Goal: Information Seeking & Learning: Learn about a topic

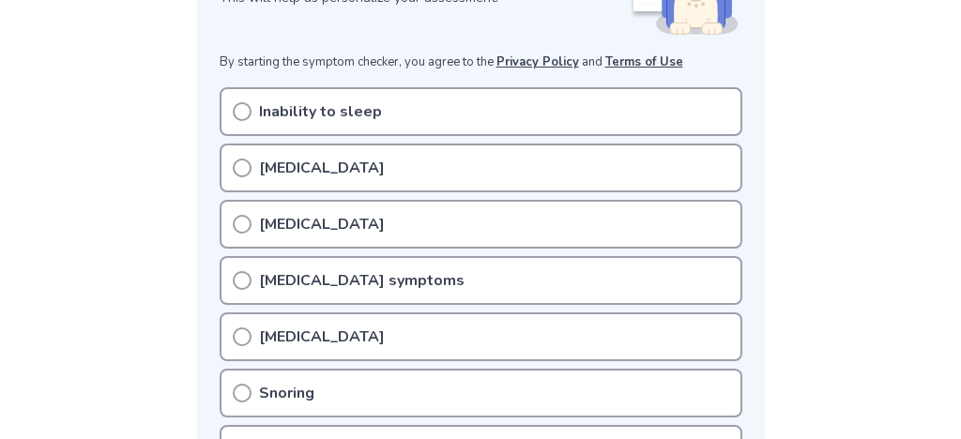
scroll to position [378, 0]
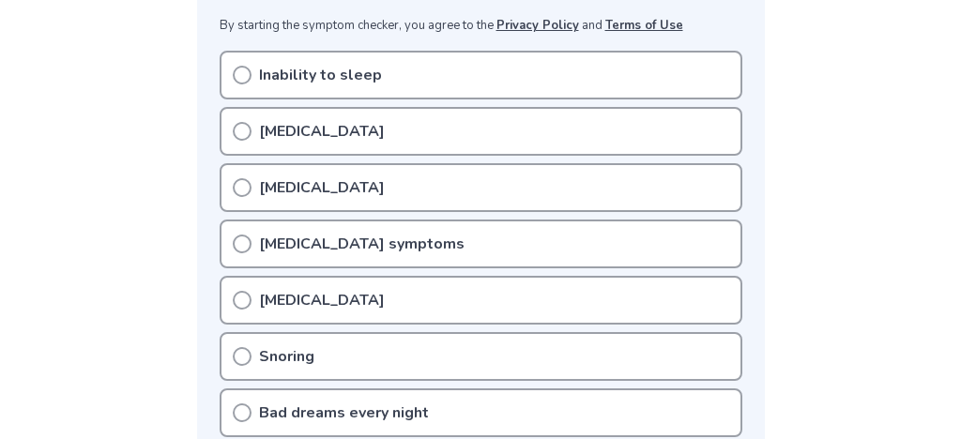
click at [249, 137] on icon at bounding box center [242, 131] width 19 height 19
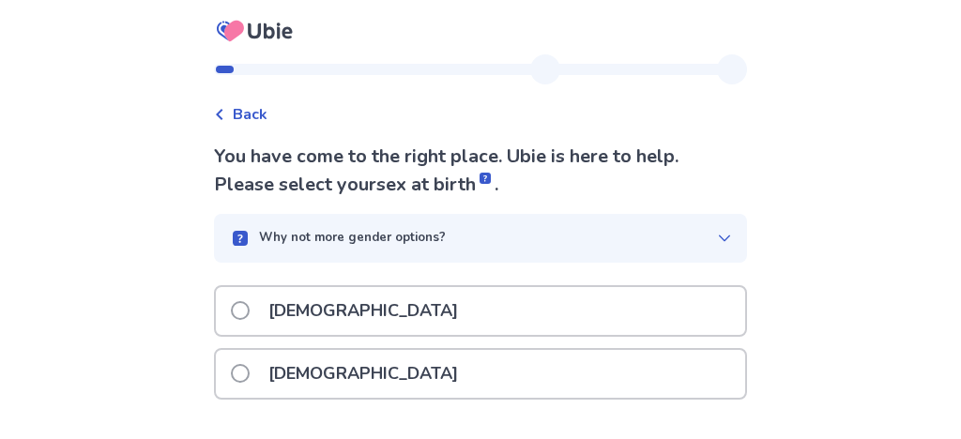
click at [340, 374] on div "[DEMOGRAPHIC_DATA]" at bounding box center [480, 374] width 529 height 48
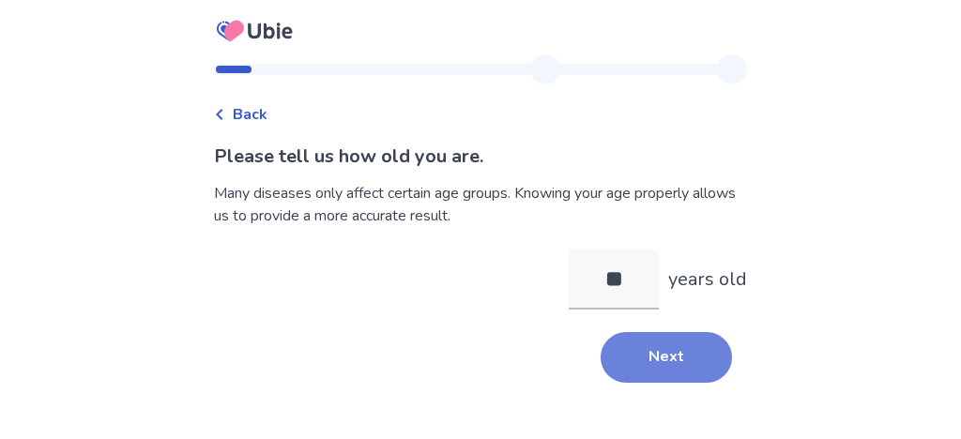
type input "**"
click at [714, 383] on button "Next" at bounding box center [666, 357] width 131 height 51
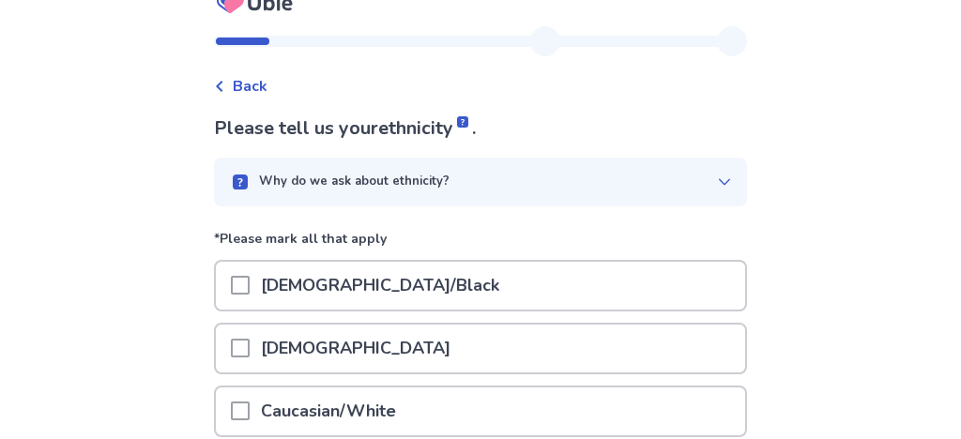
scroll to position [53, 0]
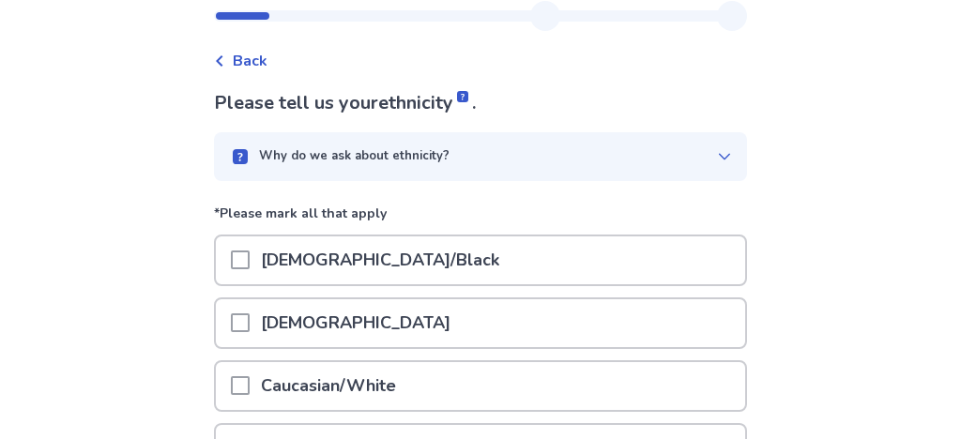
click at [327, 388] on p "Caucasian/White" at bounding box center [329, 386] width 158 height 48
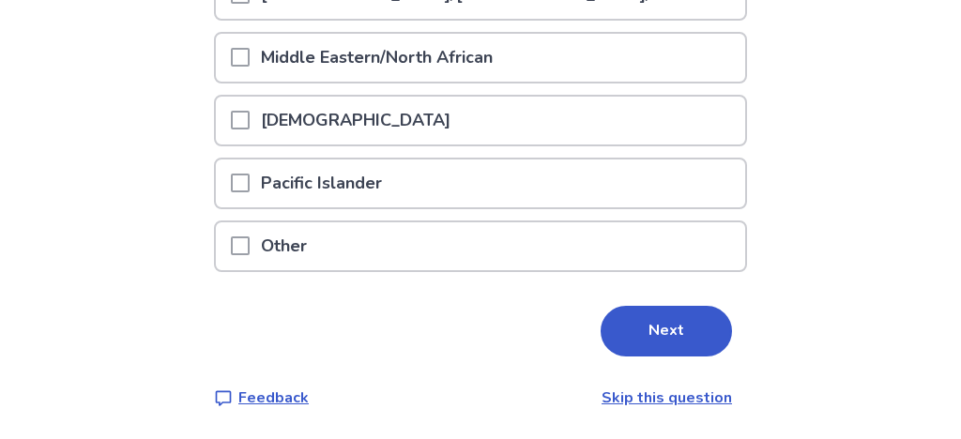
scroll to position [541, 0]
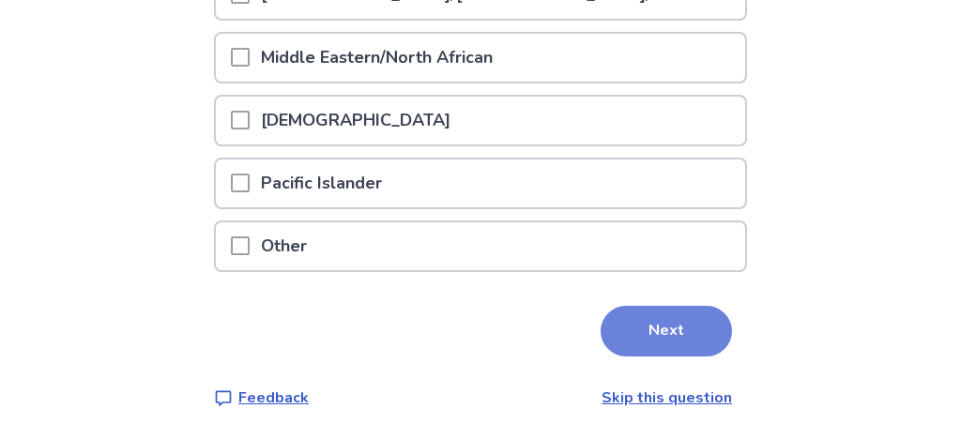
click at [673, 306] on button "Next" at bounding box center [666, 331] width 131 height 51
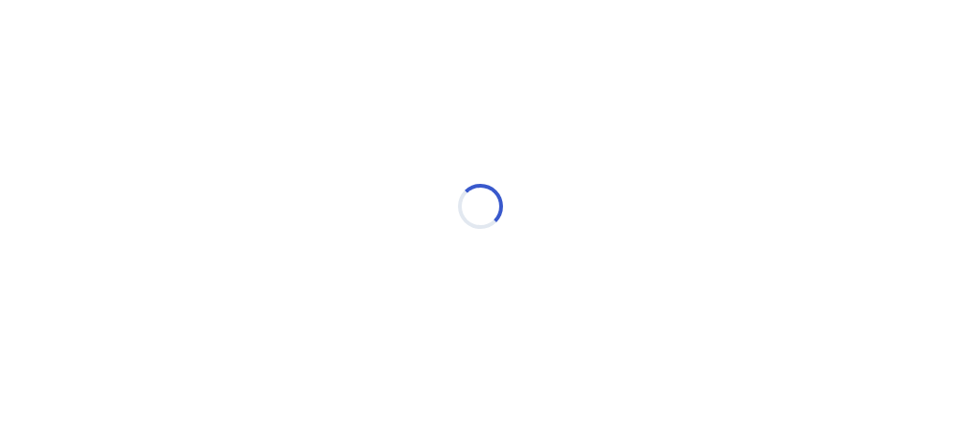
scroll to position [0, 0]
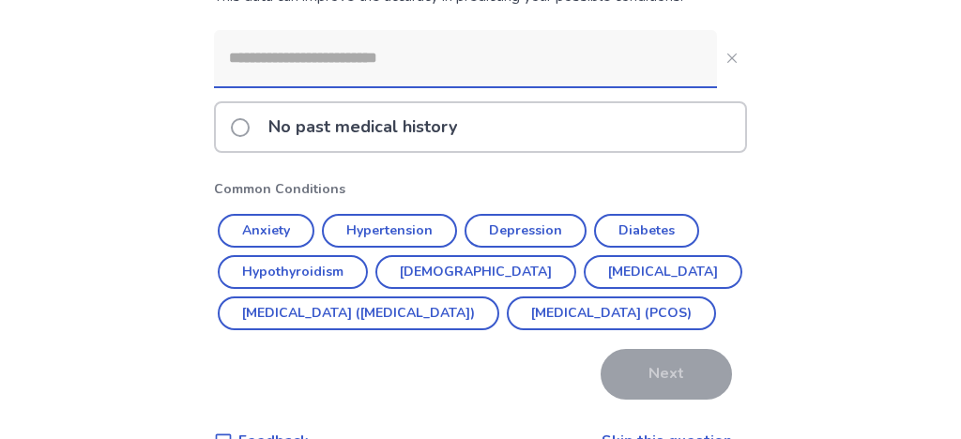
scroll to position [216, 0]
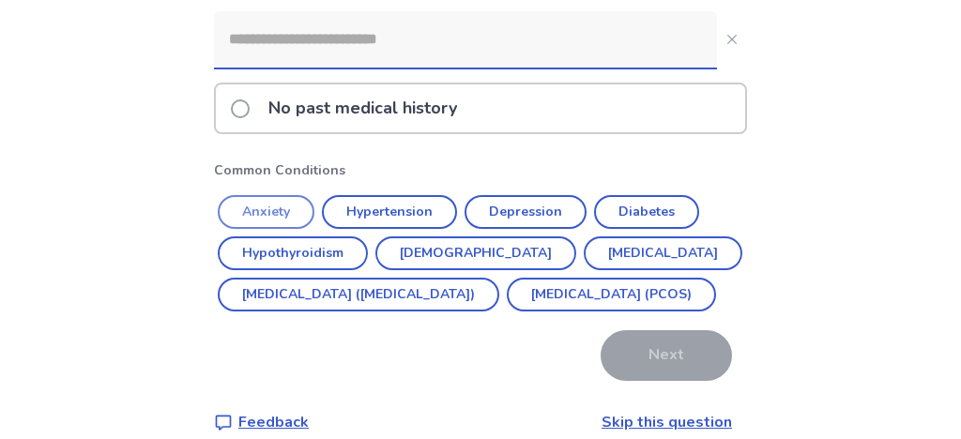
click at [276, 215] on button "Anxiety" at bounding box center [266, 212] width 97 height 34
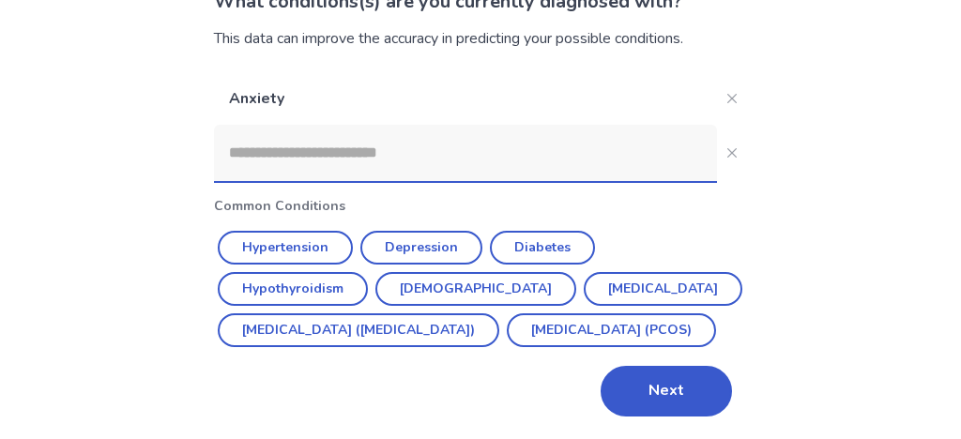
scroll to position [214, 0]
click at [314, 307] on div "Anxiety Common Conditions Hypertension Depression Diabetes Hypothyroidism Asthm…" at bounding box center [480, 244] width 533 height 344
click at [313, 313] on button "Irritable Bowel Syndrome (IBS)" at bounding box center [359, 330] width 282 height 34
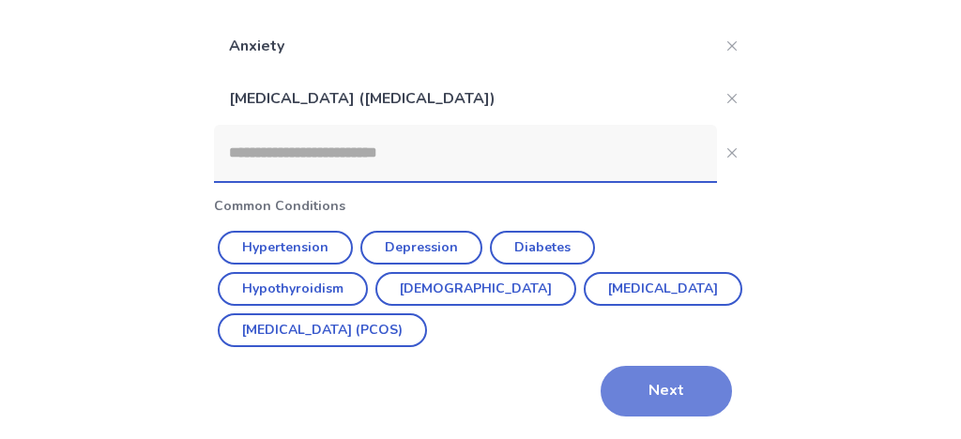
click at [632, 393] on button "Next" at bounding box center [666, 391] width 131 height 51
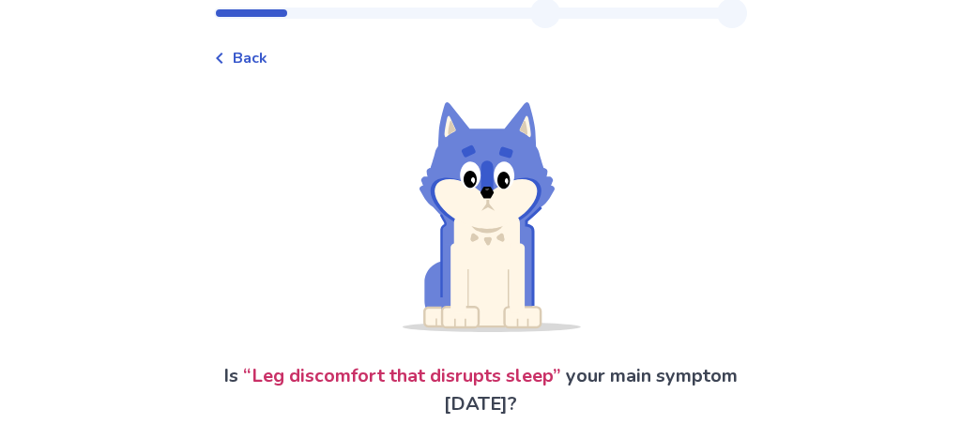
scroll to position [160, 0]
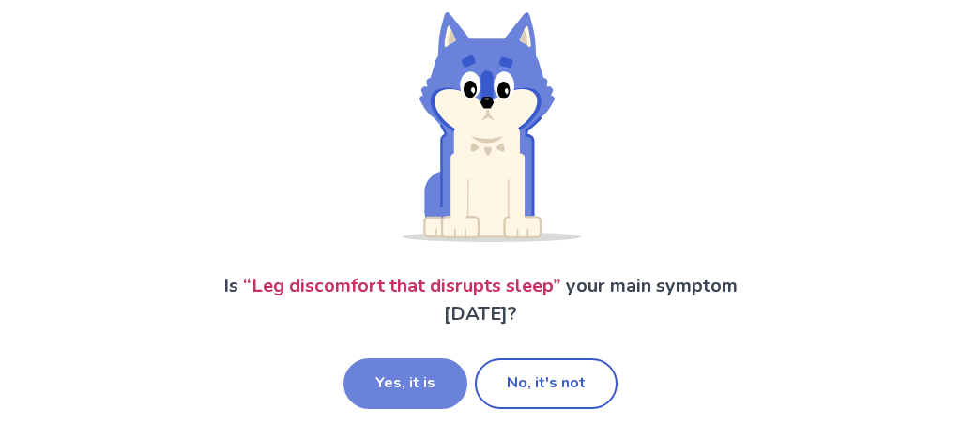
click at [420, 388] on button "Yes, it is" at bounding box center [405, 383] width 124 height 51
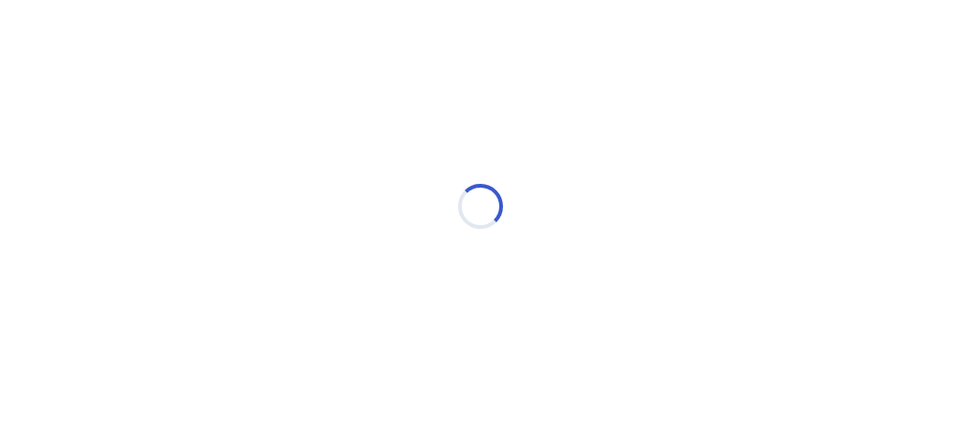
scroll to position [0, 0]
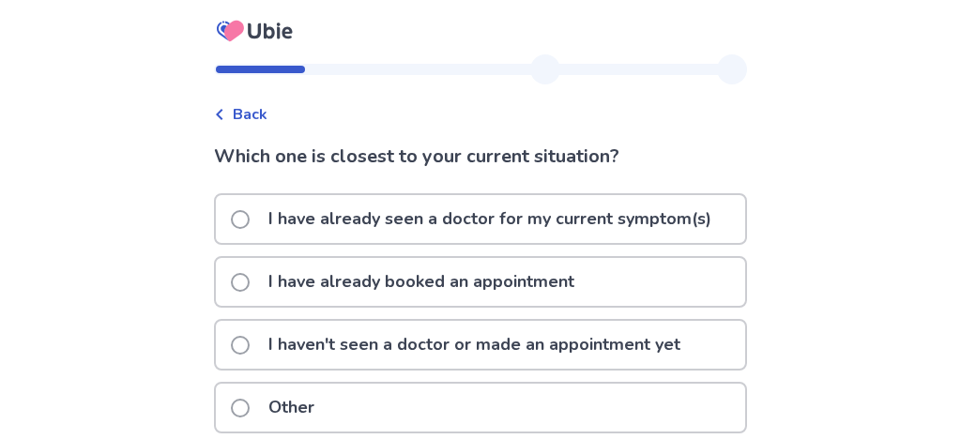
click at [240, 222] on span at bounding box center [240, 219] width 19 height 19
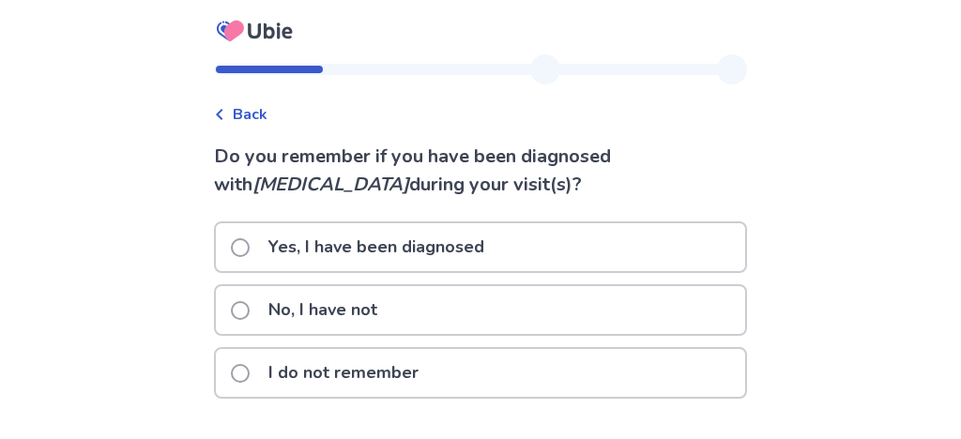
click at [251, 268] on label "Yes, I have been diagnosed" at bounding box center [363, 247] width 265 height 48
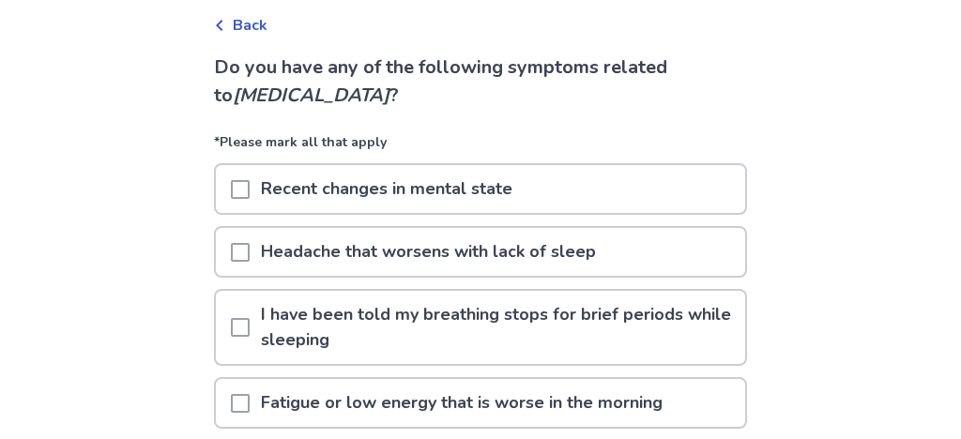
scroll to position [108, 0]
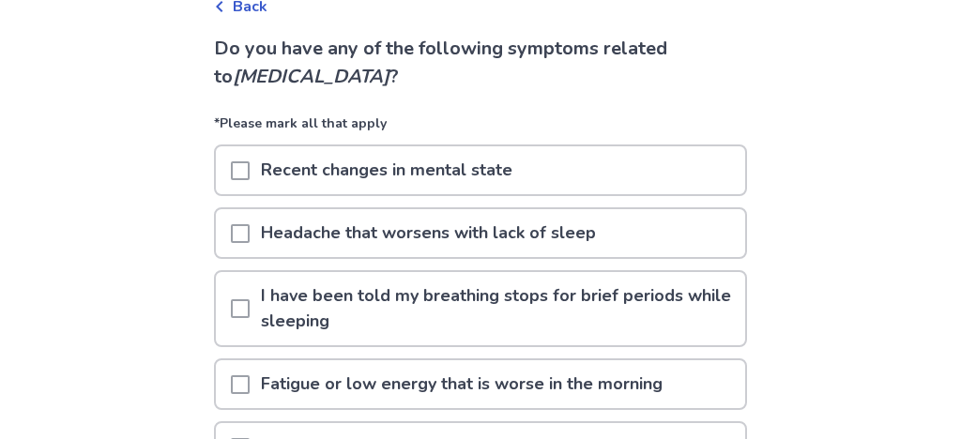
click at [241, 243] on span at bounding box center [240, 233] width 19 height 19
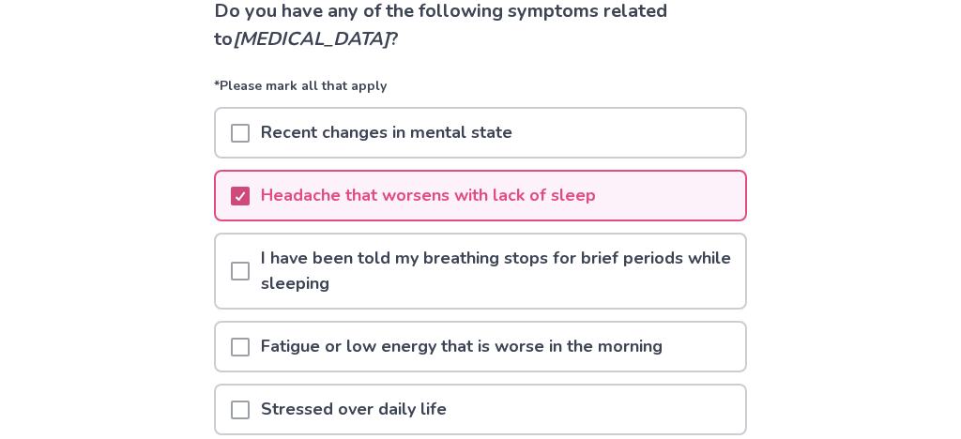
scroll to position [216, 0]
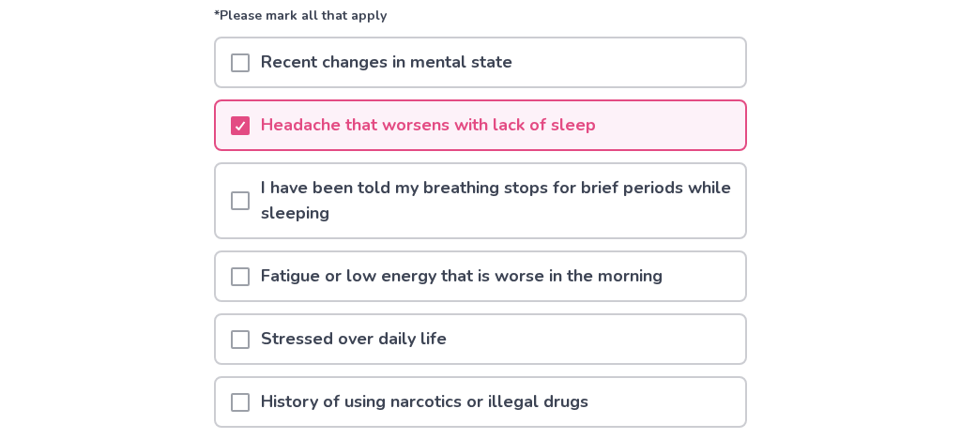
click at [250, 296] on p "Fatigue or low energy that is worse in the morning" at bounding box center [462, 276] width 424 height 48
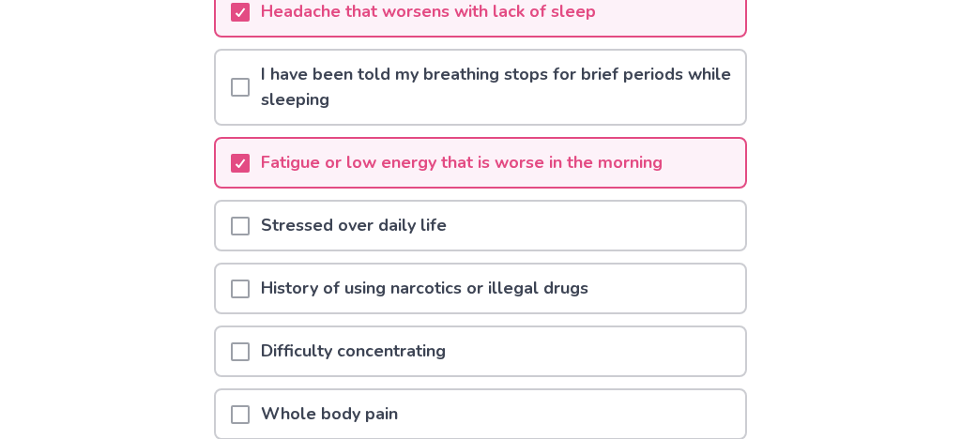
scroll to position [378, 0]
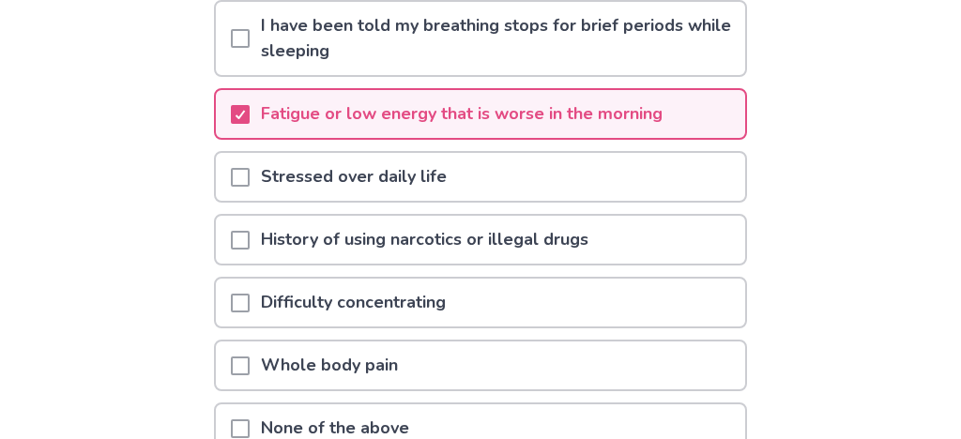
click at [231, 187] on span at bounding box center [240, 177] width 19 height 19
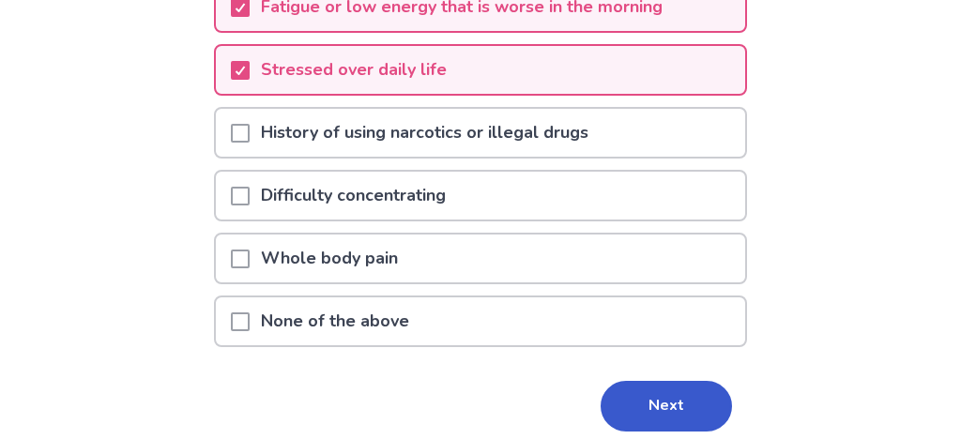
scroll to position [486, 0]
click at [231, 207] on div at bounding box center [240, 195] width 19 height 48
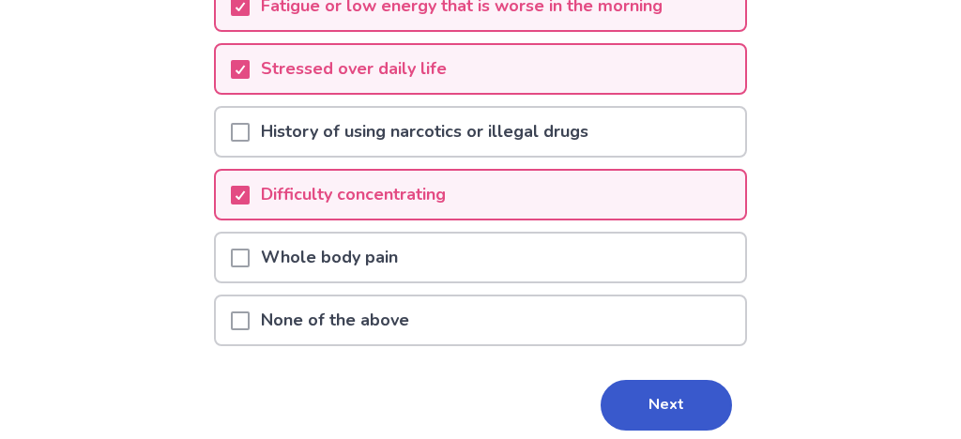
click at [239, 282] on div at bounding box center [240, 258] width 19 height 48
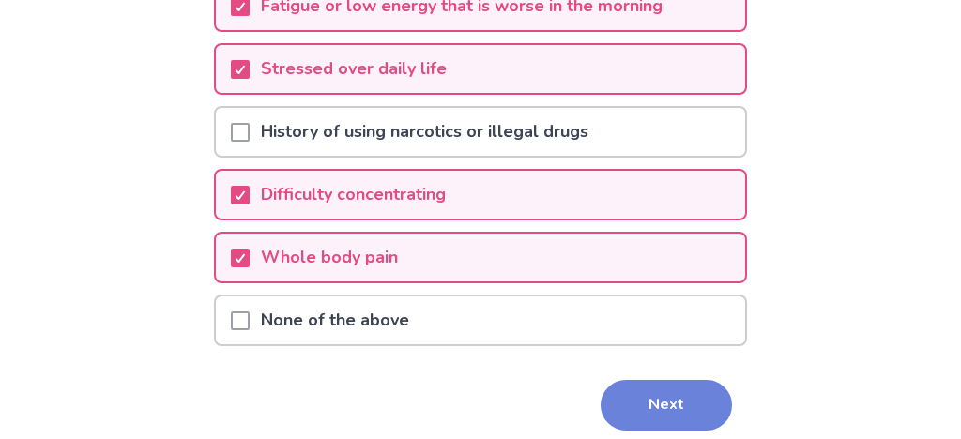
click at [629, 421] on button "Next" at bounding box center [666, 405] width 131 height 51
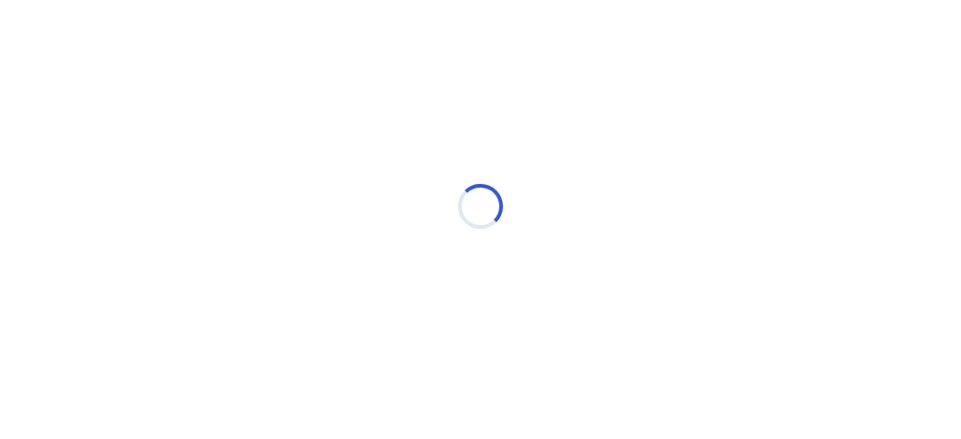
scroll to position [0, 0]
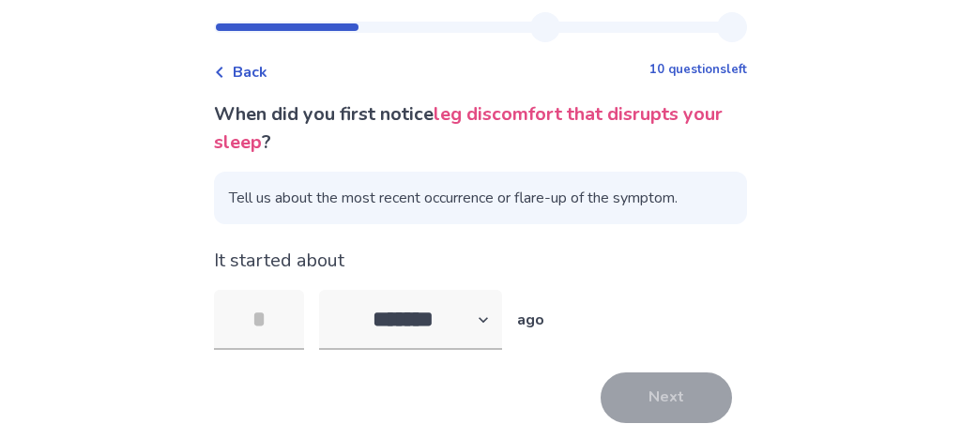
scroll to position [108, 0]
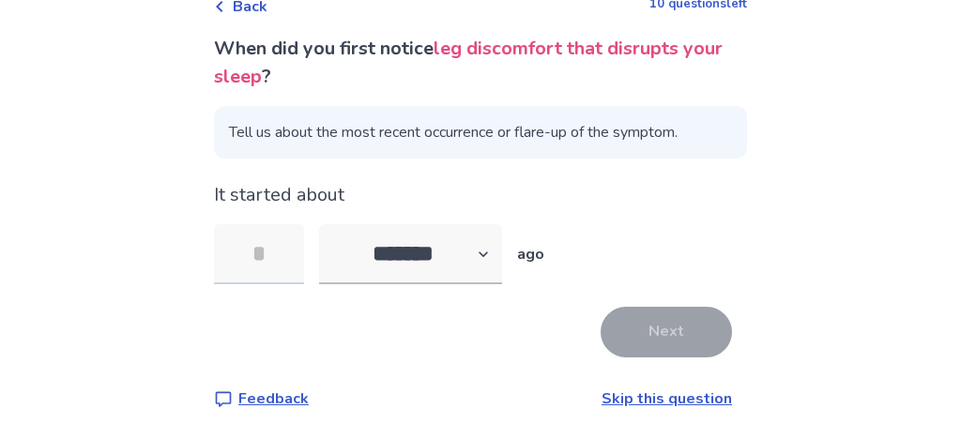
click at [292, 276] on input "tel" at bounding box center [259, 254] width 90 height 60
click at [481, 269] on select "******* ****** ******* ******** *******" at bounding box center [410, 254] width 183 height 60
select select "*"
click at [321, 238] on select "******* ****** ******* ******** *******" at bounding box center [410, 254] width 183 height 60
click at [267, 270] on input "tel" at bounding box center [259, 254] width 90 height 60
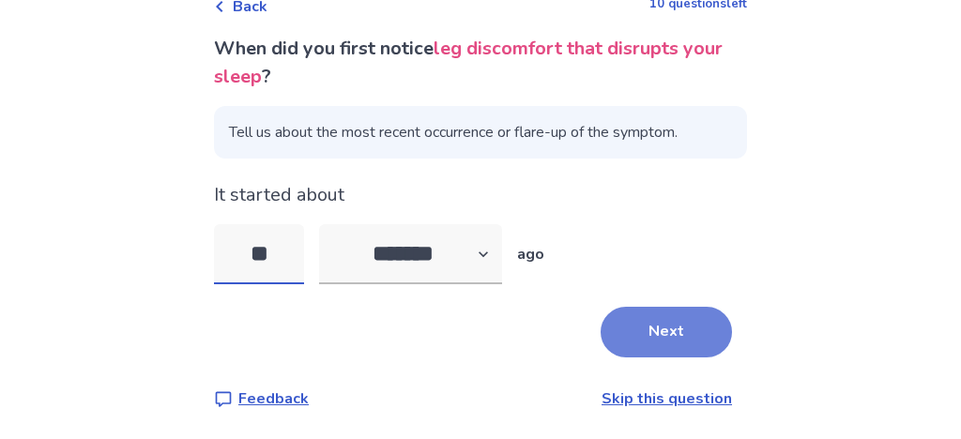
type input "**"
click at [653, 343] on button "Next" at bounding box center [666, 332] width 131 height 51
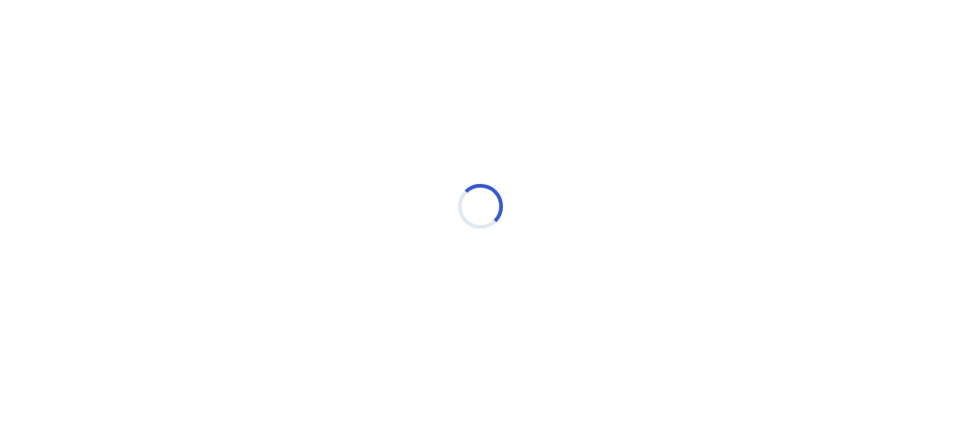
scroll to position [0, 0]
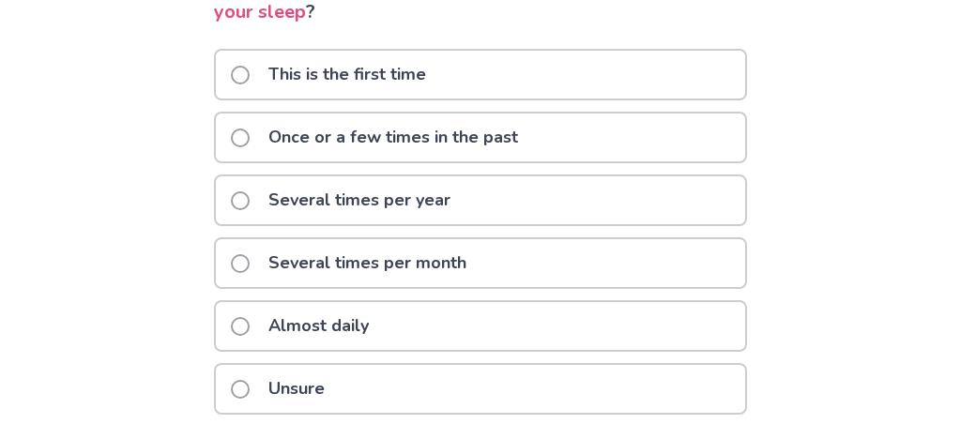
scroll to position [216, 0]
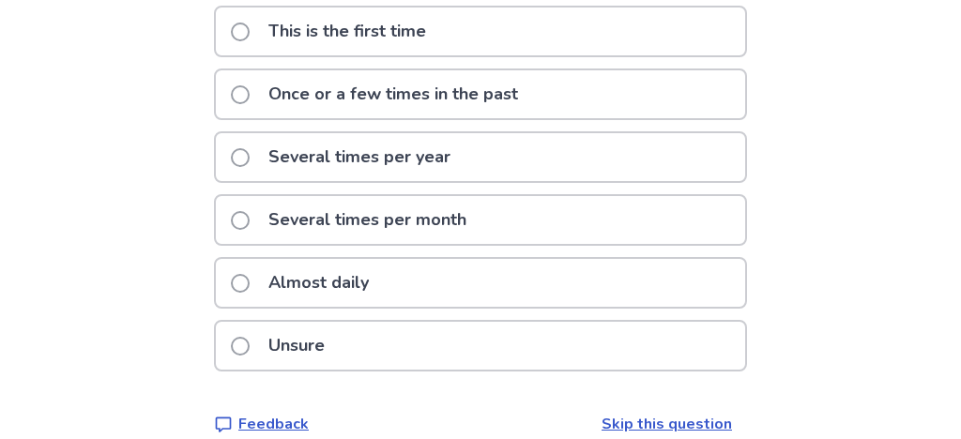
click at [368, 305] on p "Almost daily" at bounding box center [318, 283] width 123 height 48
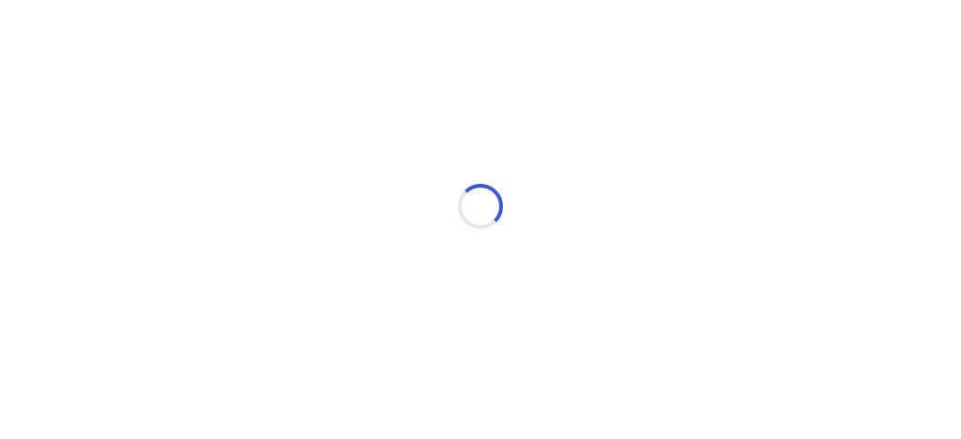
scroll to position [0, 0]
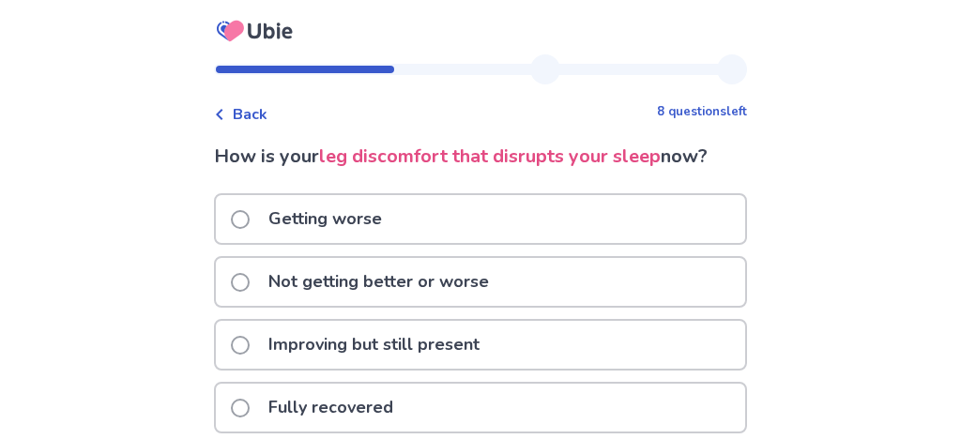
click at [362, 233] on p "Getting worse" at bounding box center [325, 219] width 136 height 48
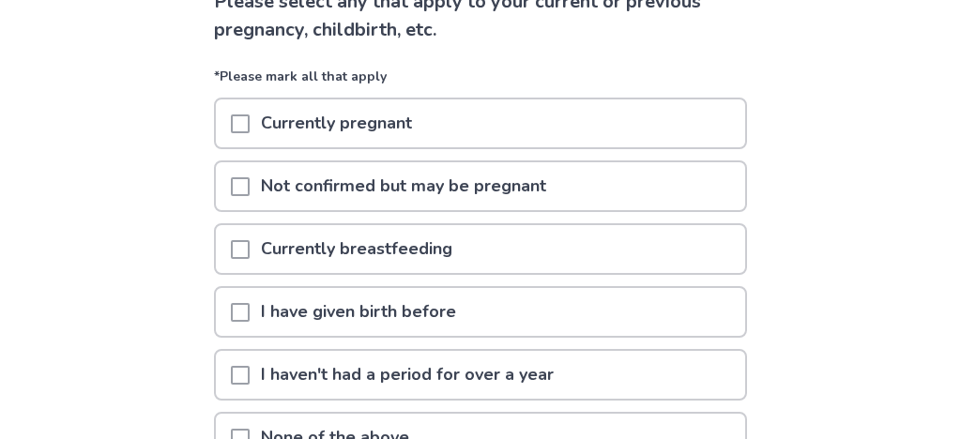
scroll to position [216, 0]
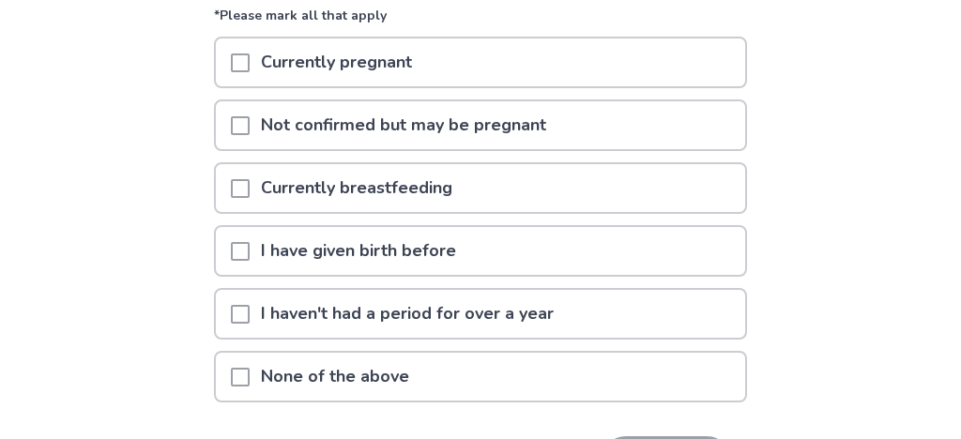
click at [239, 261] on span at bounding box center [240, 251] width 19 height 19
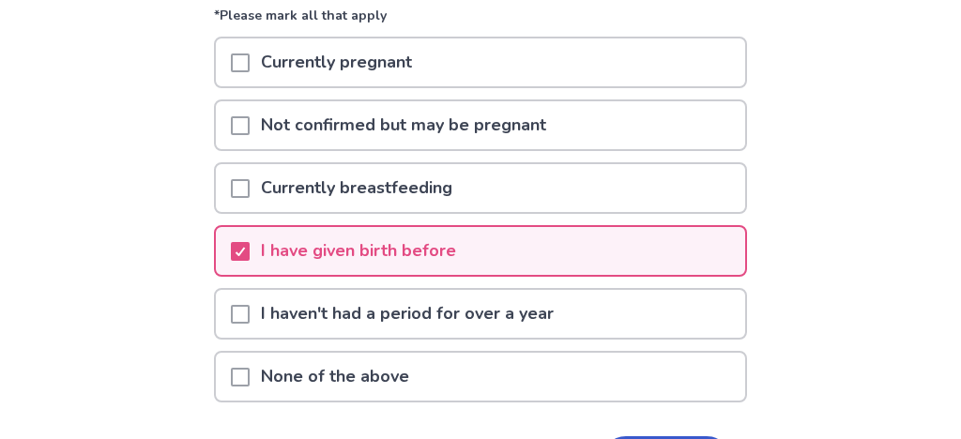
click at [231, 322] on div at bounding box center [240, 314] width 19 height 48
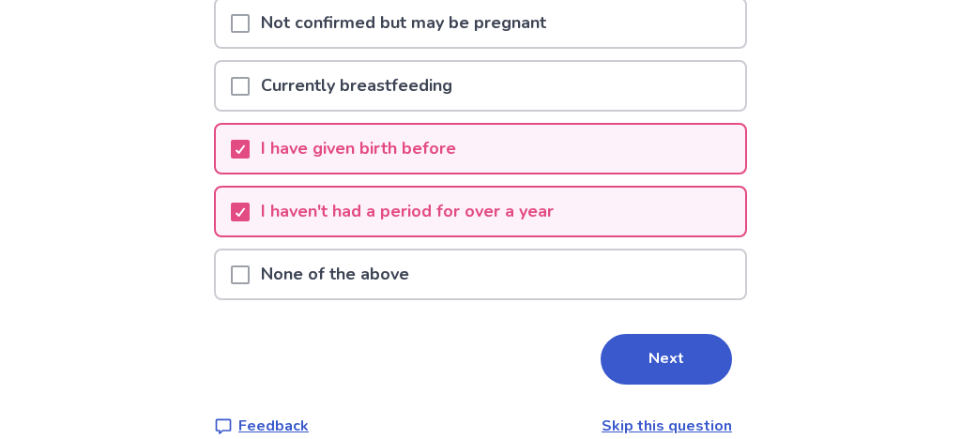
scroll to position [324, 0]
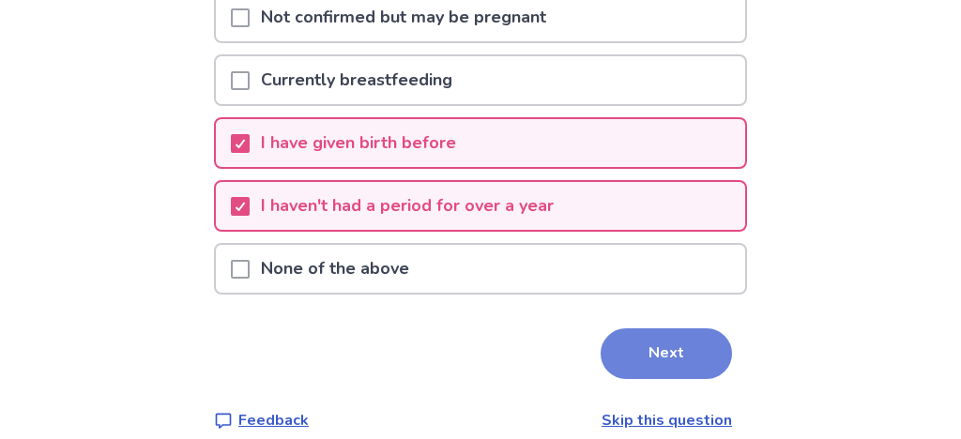
click at [643, 368] on button "Next" at bounding box center [666, 353] width 131 height 51
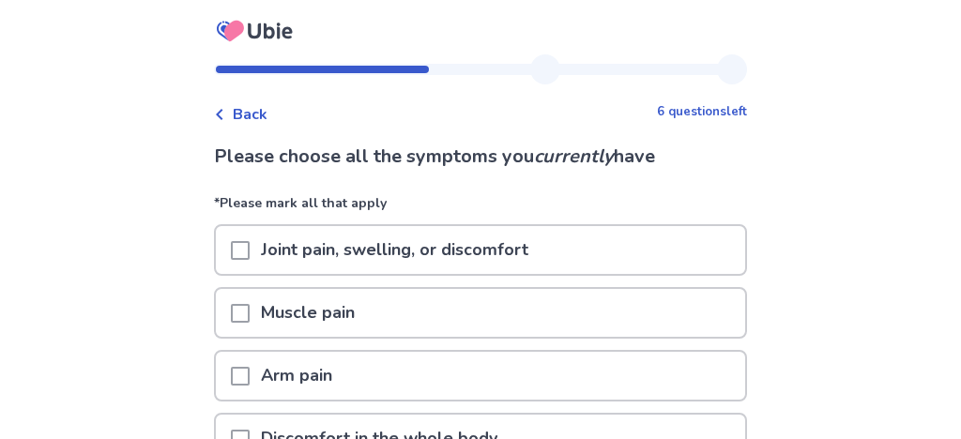
click at [236, 260] on span at bounding box center [240, 250] width 19 height 19
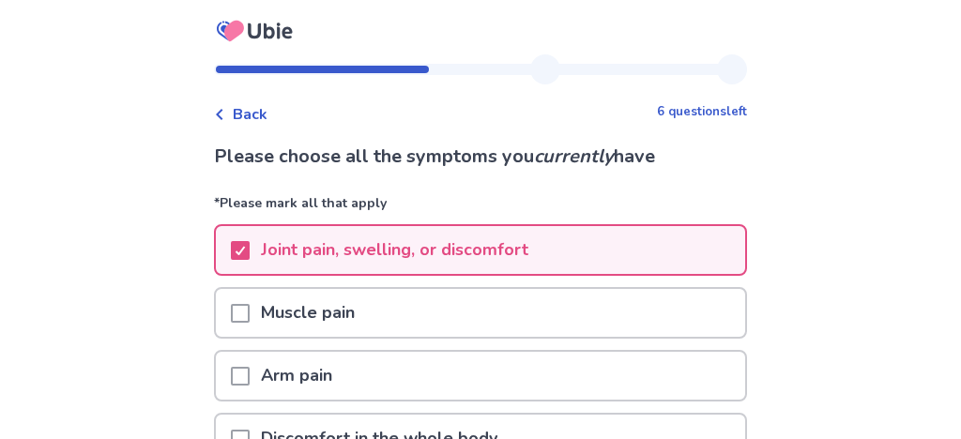
click at [221, 320] on div "Muscle pain" at bounding box center [480, 313] width 529 height 48
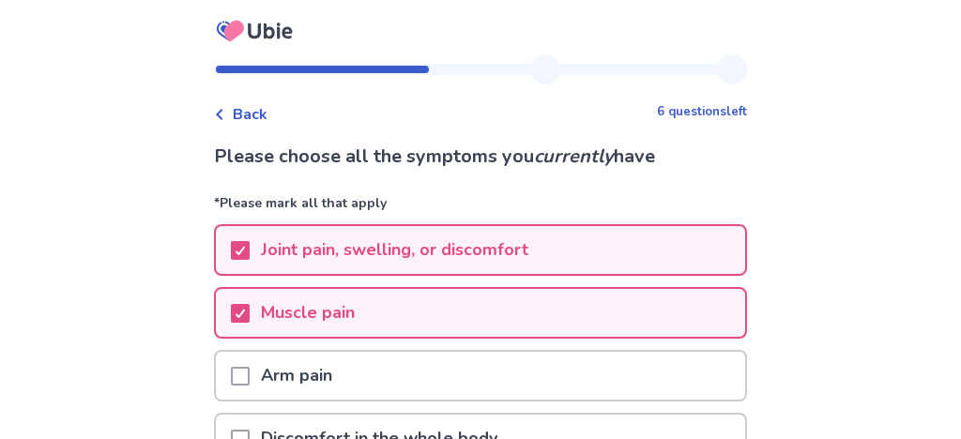
scroll to position [216, 0]
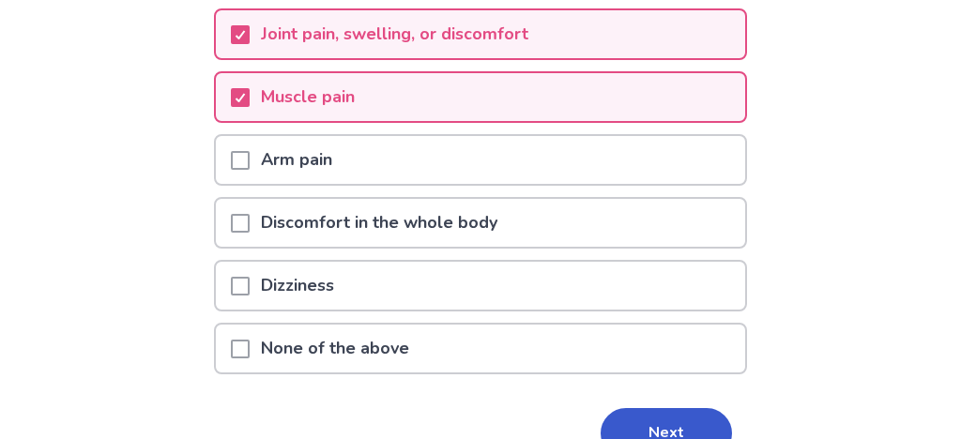
click at [236, 233] on span at bounding box center [240, 223] width 19 height 19
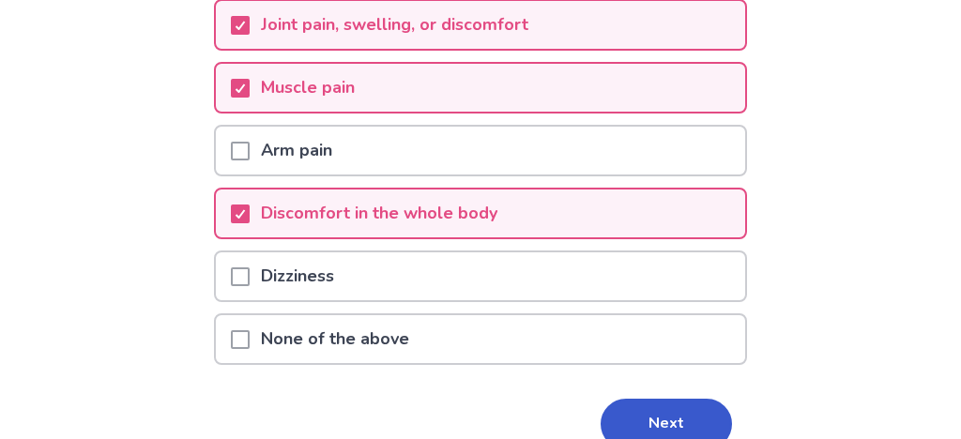
scroll to position [344, 0]
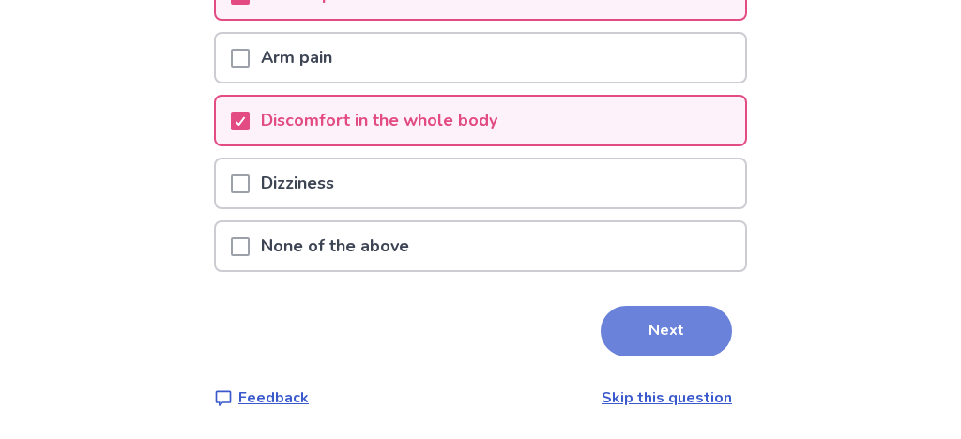
click at [670, 326] on button "Next" at bounding box center [666, 331] width 131 height 51
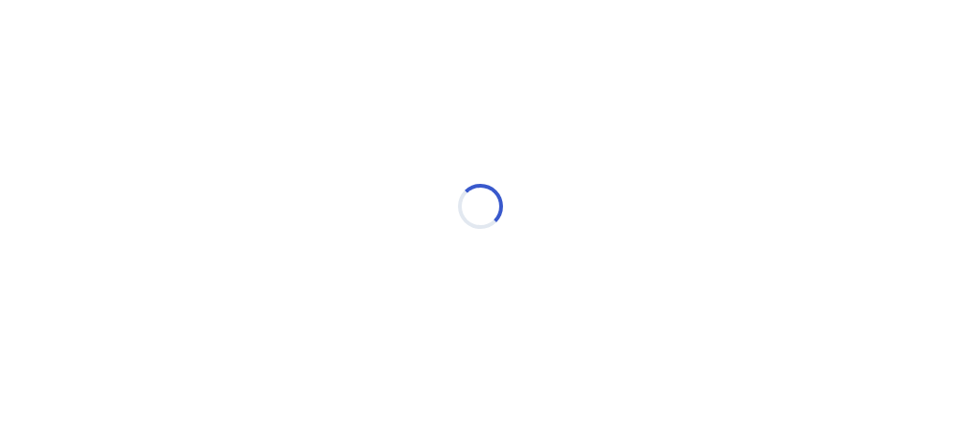
scroll to position [0, 0]
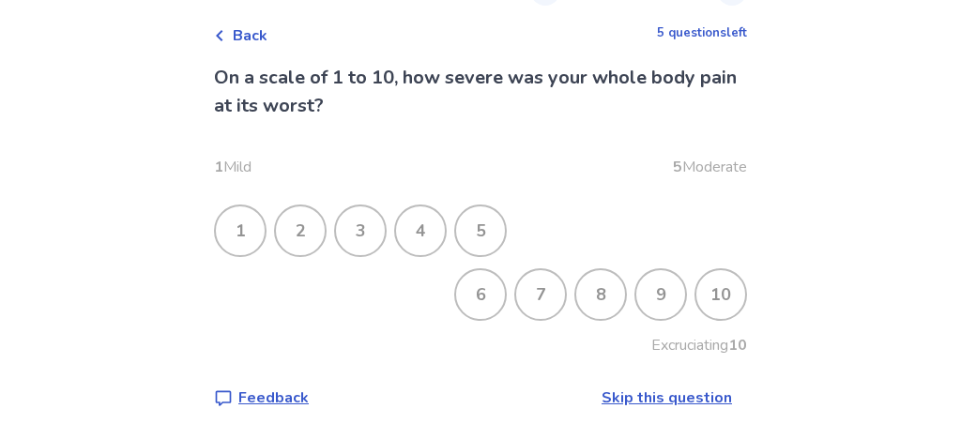
scroll to position [88, 0]
click at [603, 288] on div "8" at bounding box center [600, 294] width 49 height 49
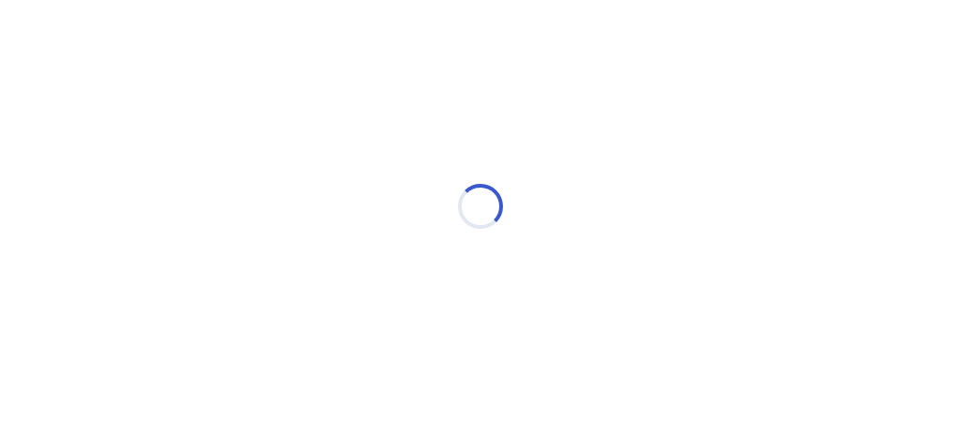
scroll to position [0, 0]
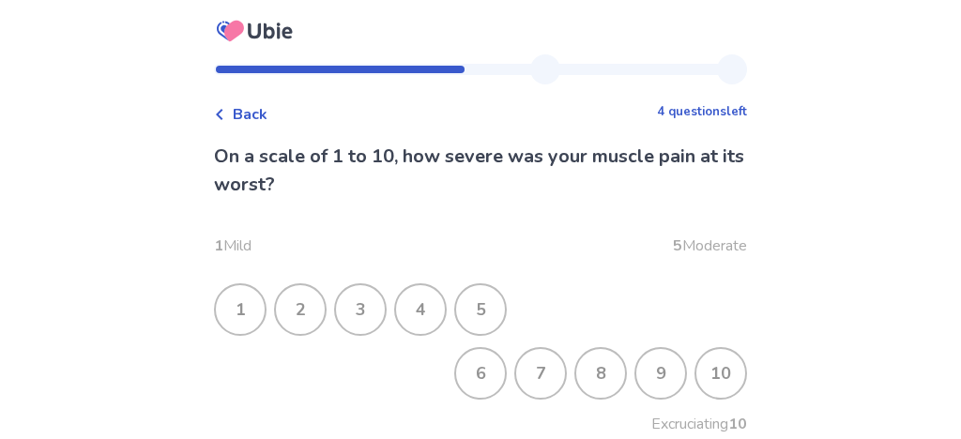
click at [650, 368] on div "9" at bounding box center [660, 373] width 49 height 49
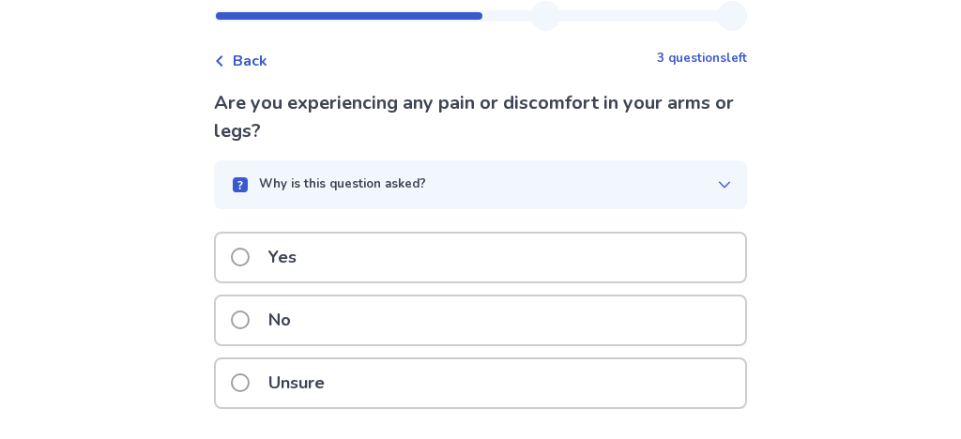
scroll to position [108, 0]
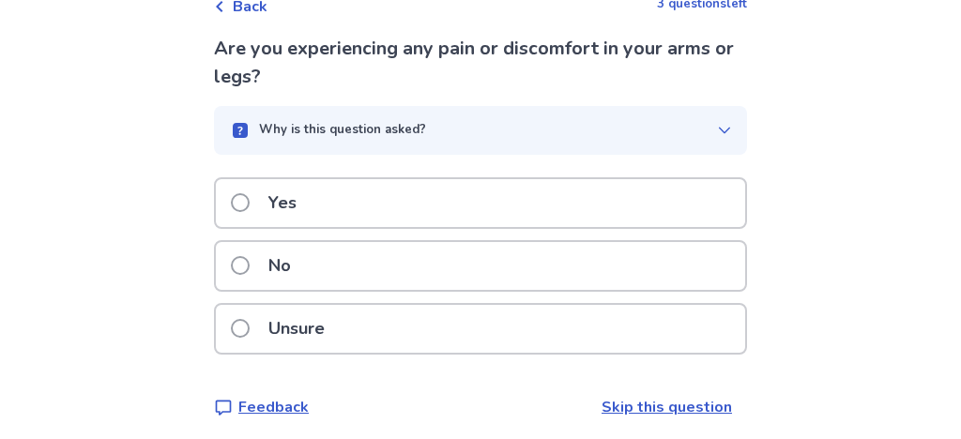
click at [717, 140] on div "Why is this question asked?" at bounding box center [473, 130] width 488 height 19
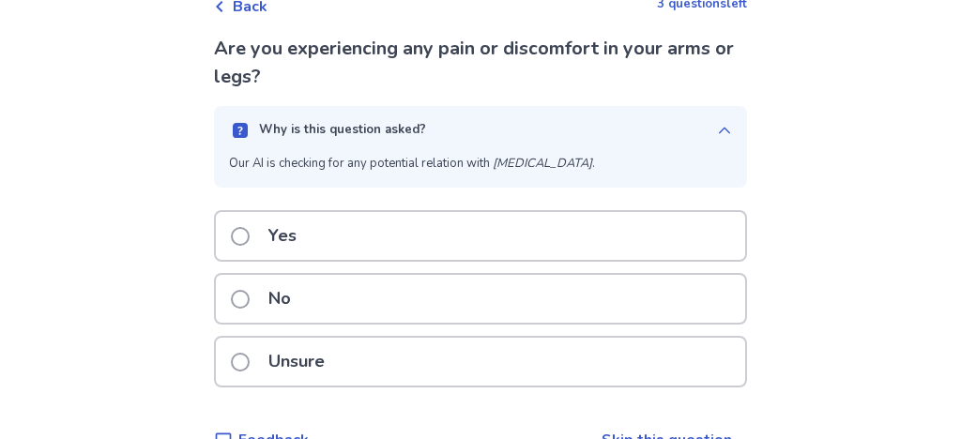
click at [257, 255] on p "Yes" at bounding box center [282, 236] width 51 height 48
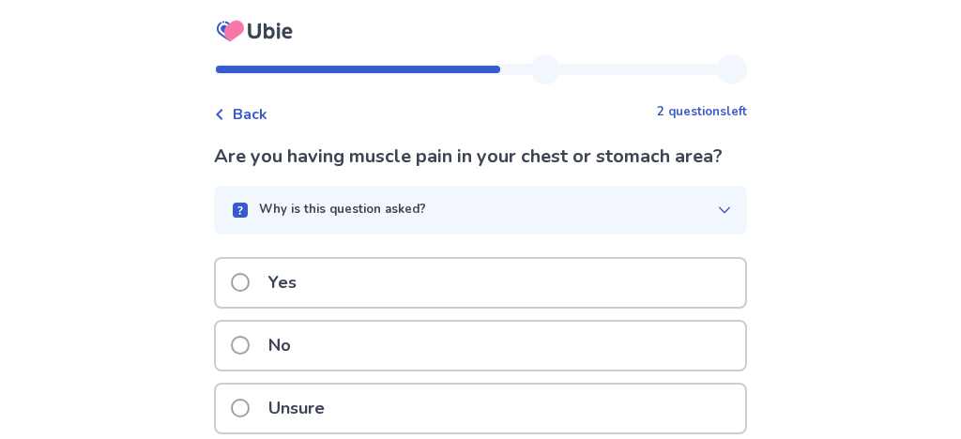
click at [297, 348] on p "No" at bounding box center [279, 346] width 45 height 48
click at [294, 299] on p "Yes" at bounding box center [282, 283] width 51 height 48
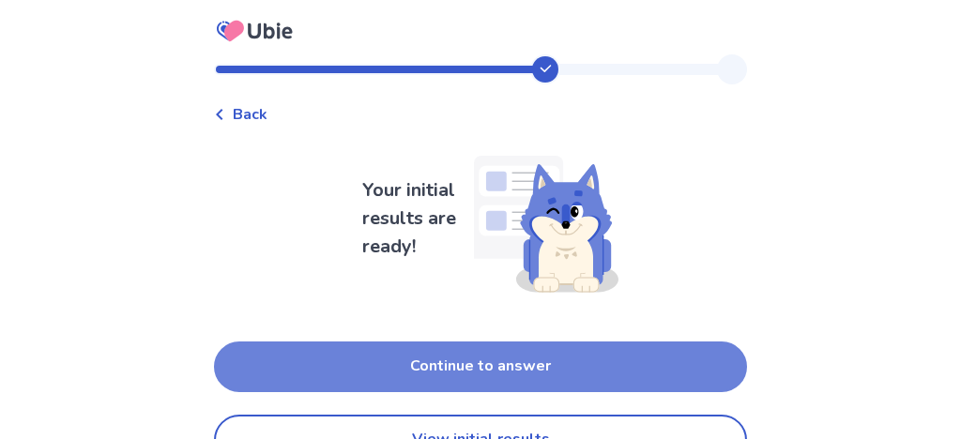
click at [376, 377] on button "Continue to answer" at bounding box center [480, 367] width 533 height 51
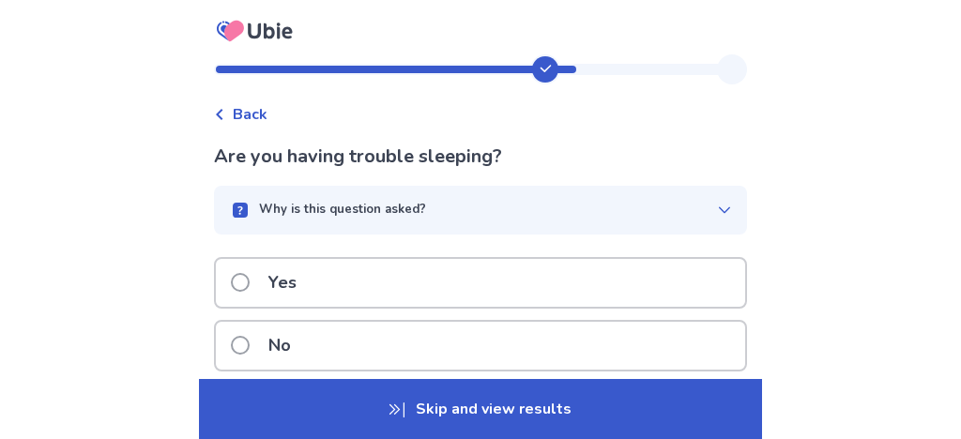
click at [286, 297] on p "Yes" at bounding box center [282, 283] width 51 height 48
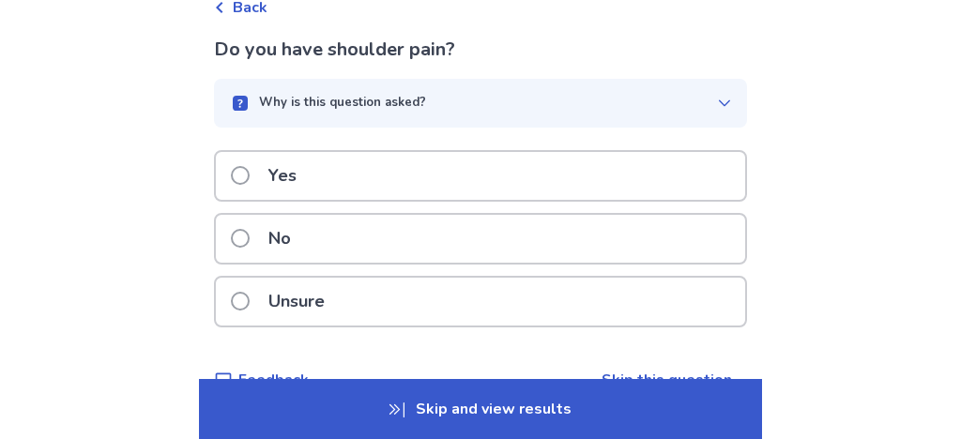
scroll to position [108, 0]
click at [286, 241] on p "No" at bounding box center [279, 238] width 45 height 48
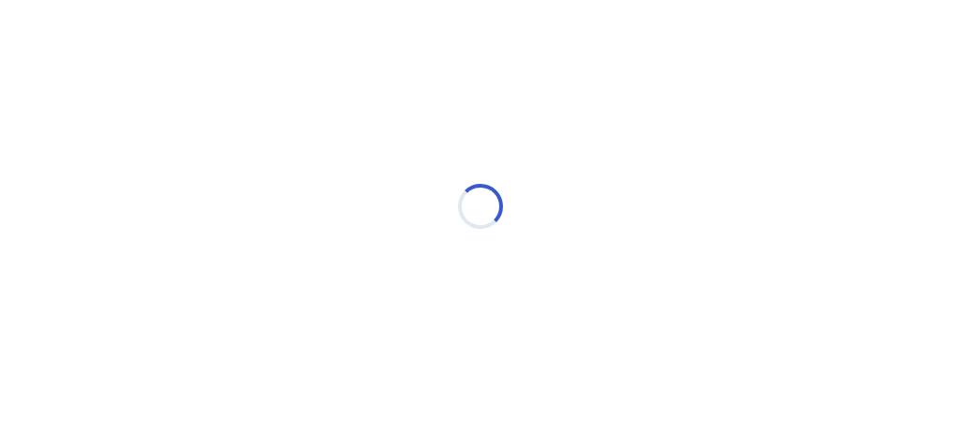
scroll to position [0, 0]
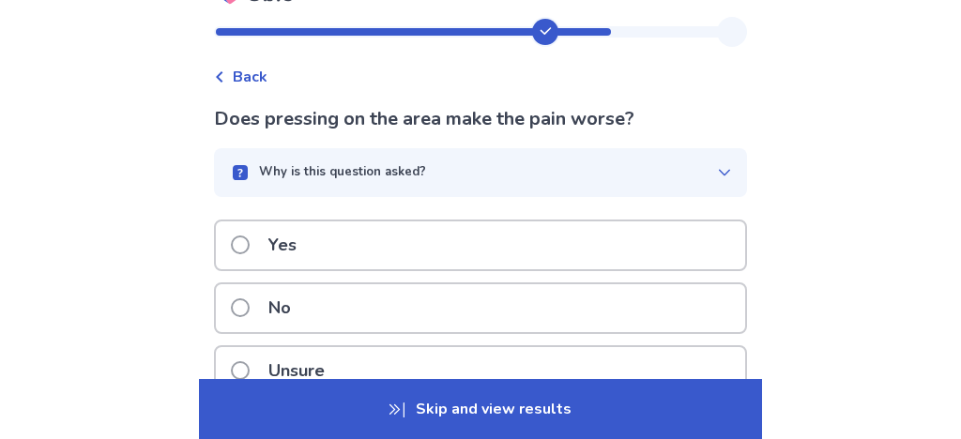
scroll to position [161, 0]
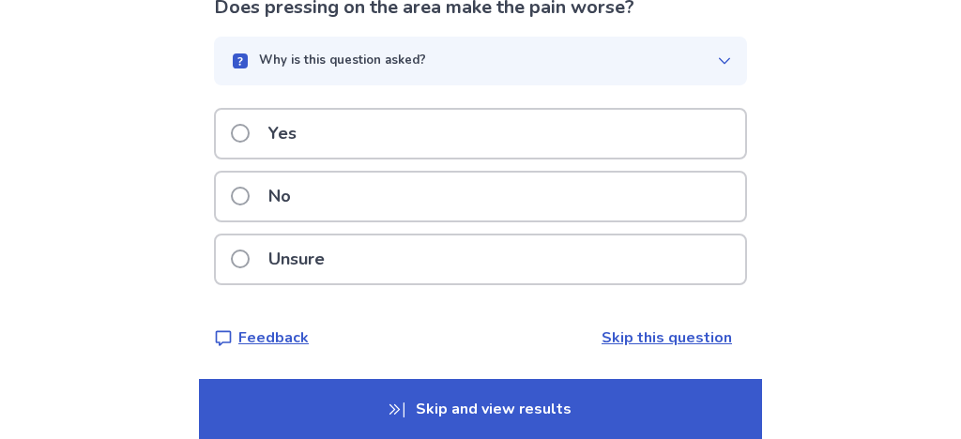
click at [654, 345] on link "Skip this question" at bounding box center [667, 338] width 130 height 21
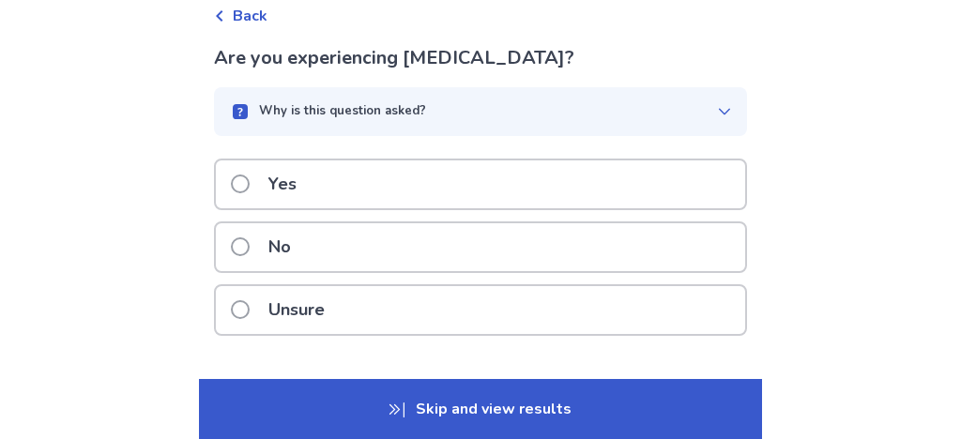
scroll to position [108, 0]
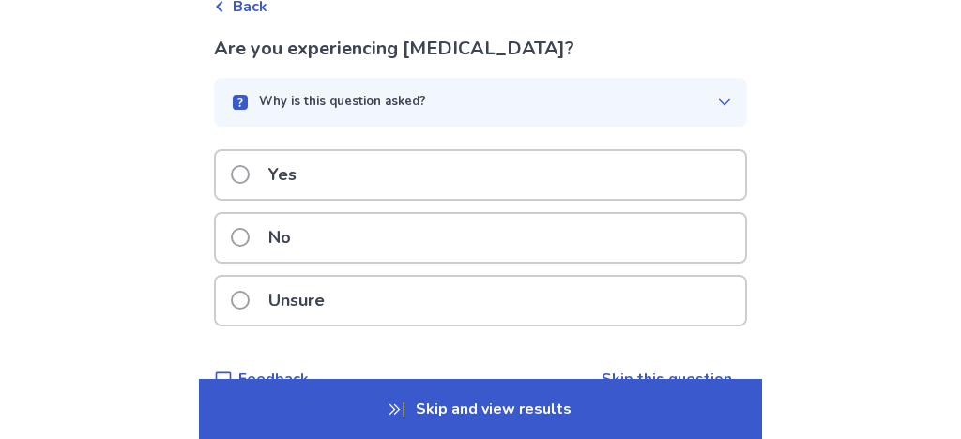
click at [347, 199] on div "Yes" at bounding box center [480, 175] width 529 height 48
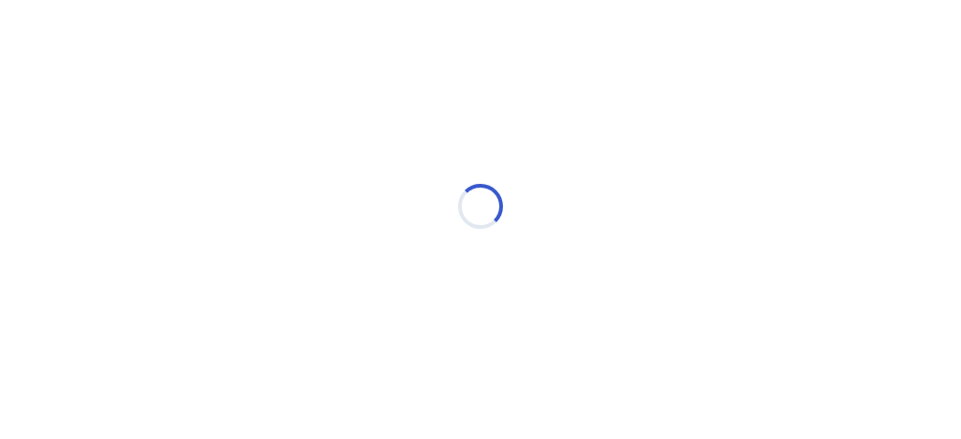
scroll to position [0, 0]
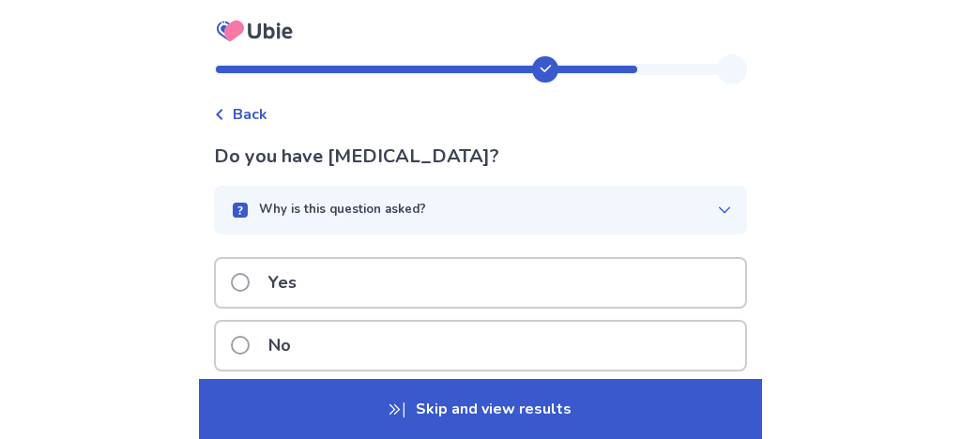
click at [339, 291] on div "Yes" at bounding box center [480, 283] width 529 height 48
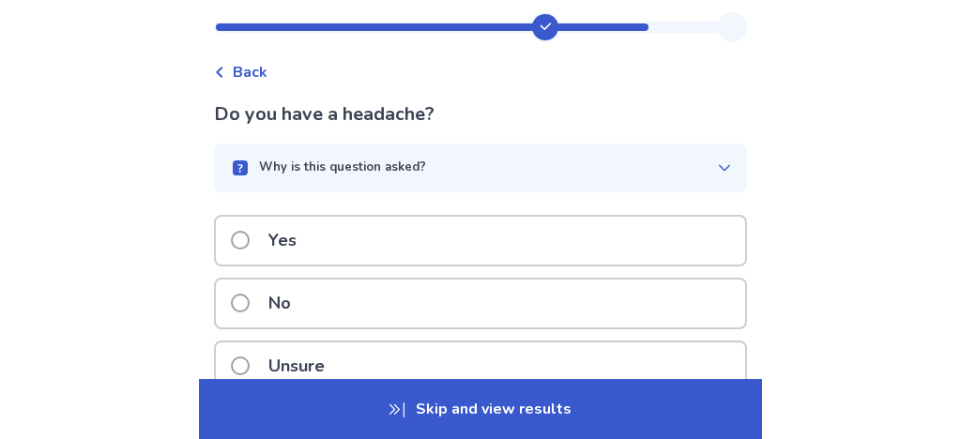
scroll to position [53, 0]
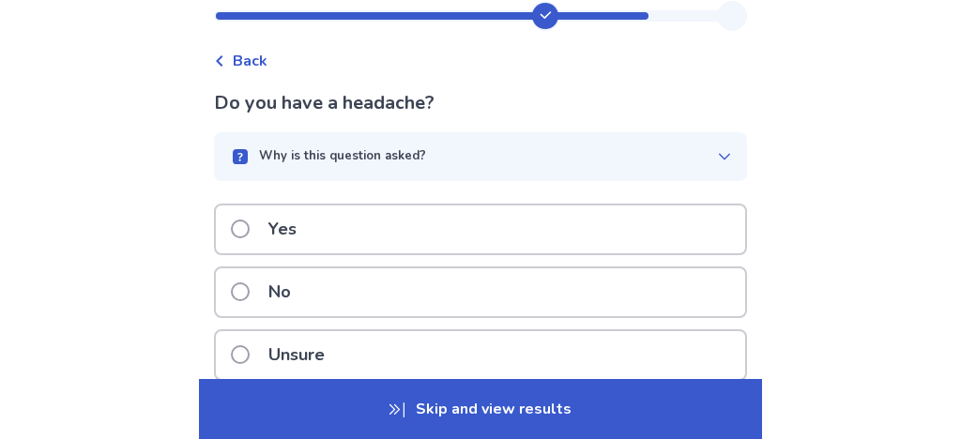
click at [339, 291] on div "No" at bounding box center [480, 292] width 529 height 48
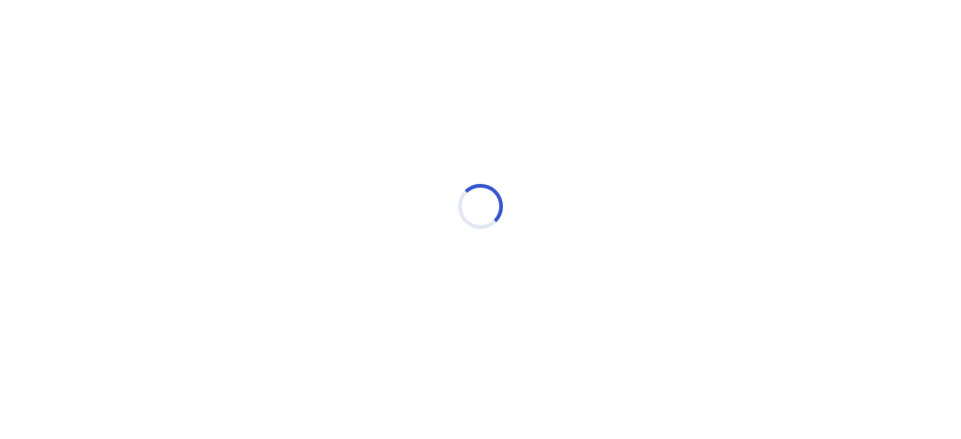
scroll to position [0, 0]
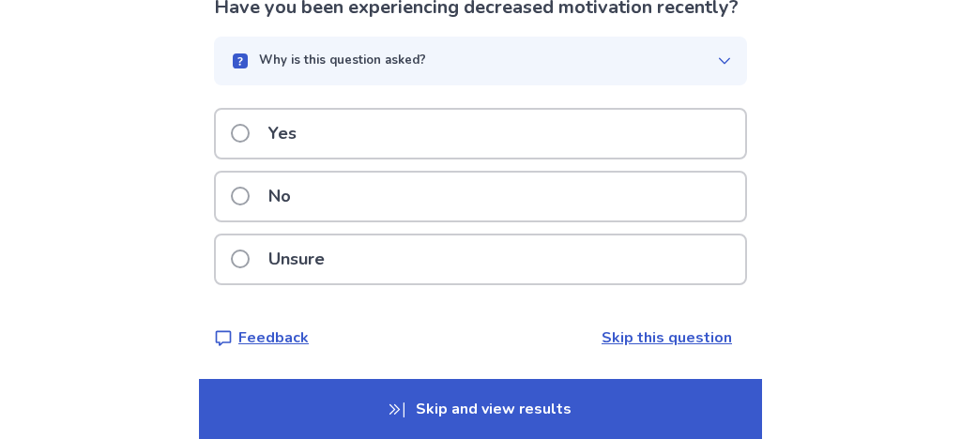
scroll to position [203, 0]
click at [299, 186] on p "No" at bounding box center [279, 197] width 45 height 48
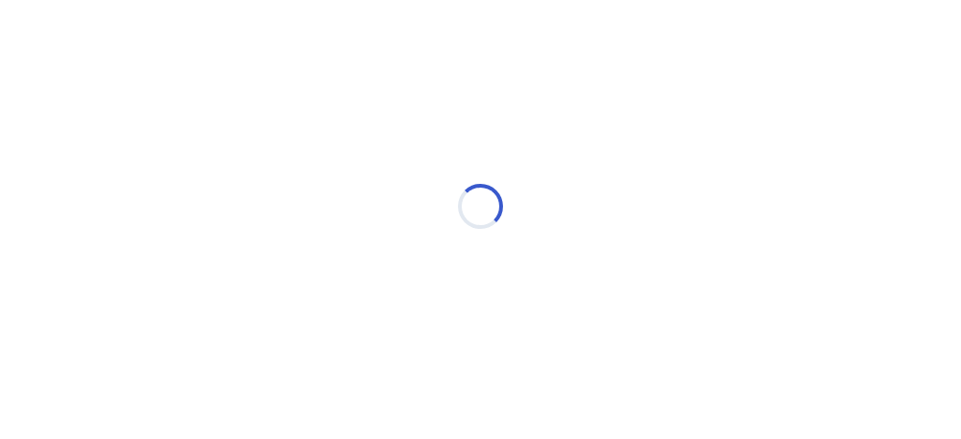
scroll to position [0, 0]
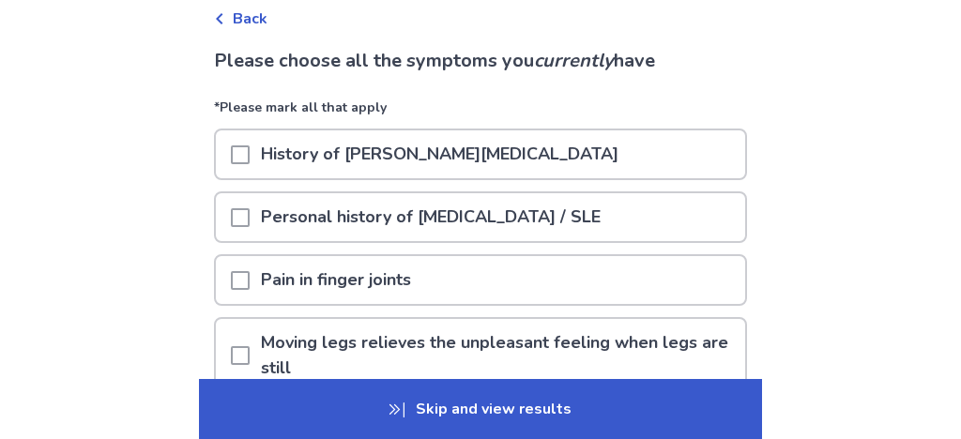
scroll to position [108, 0]
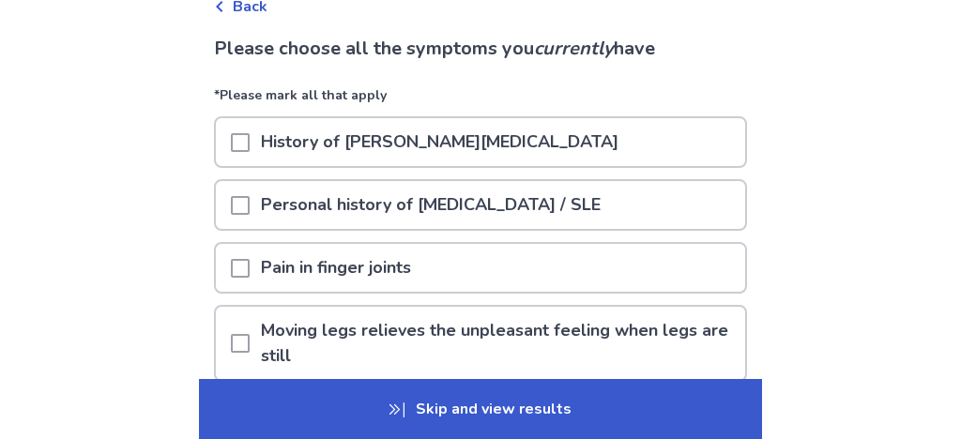
click at [281, 225] on p "Personal history of lupus / SLE" at bounding box center [431, 205] width 362 height 48
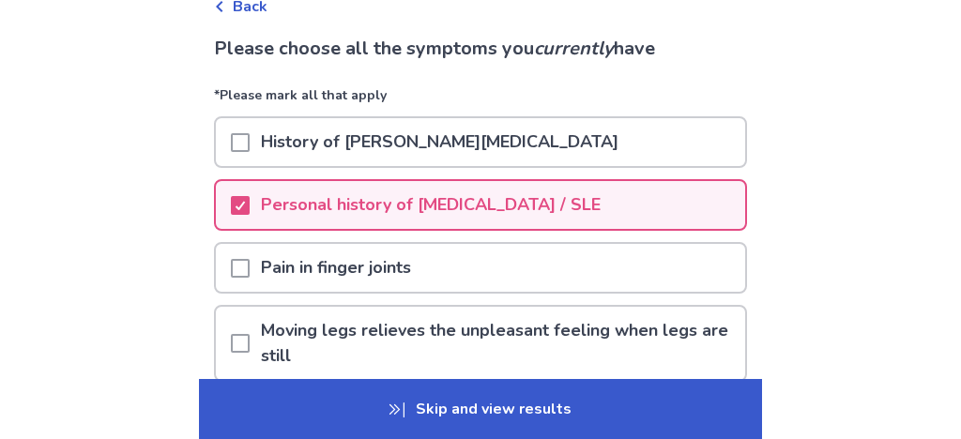
click at [233, 152] on span at bounding box center [240, 142] width 19 height 19
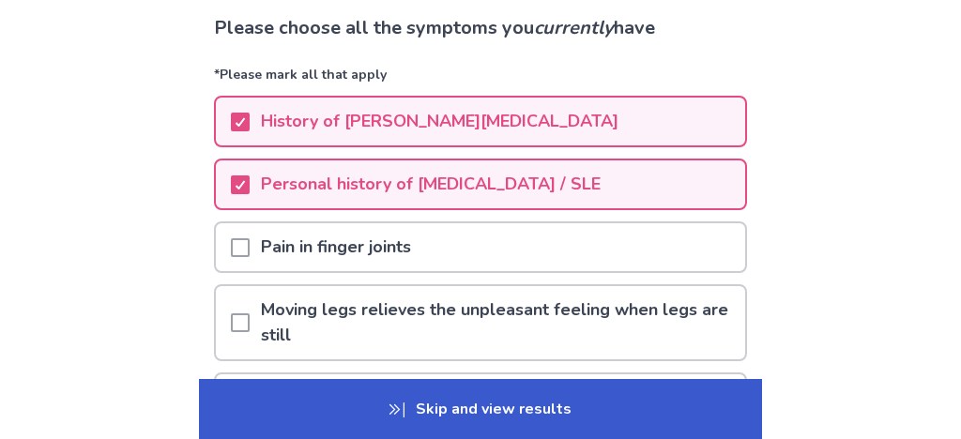
scroll to position [161, 0]
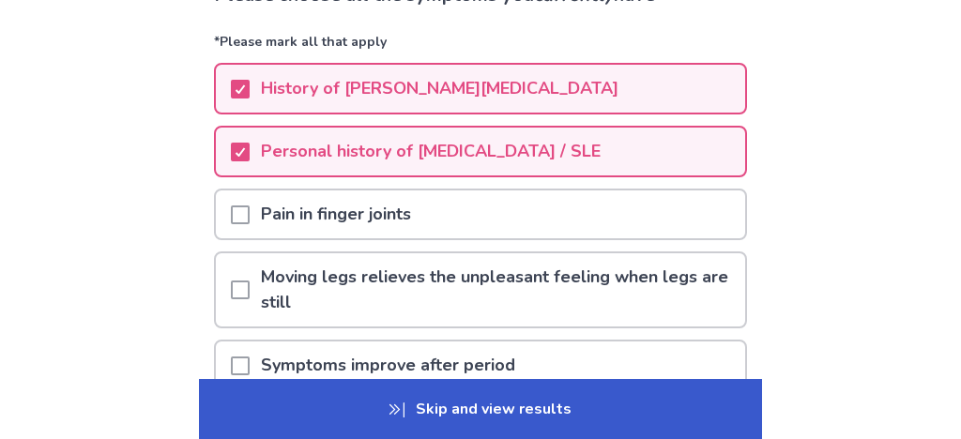
click at [250, 214] on p "Pain in finger joints" at bounding box center [336, 215] width 173 height 48
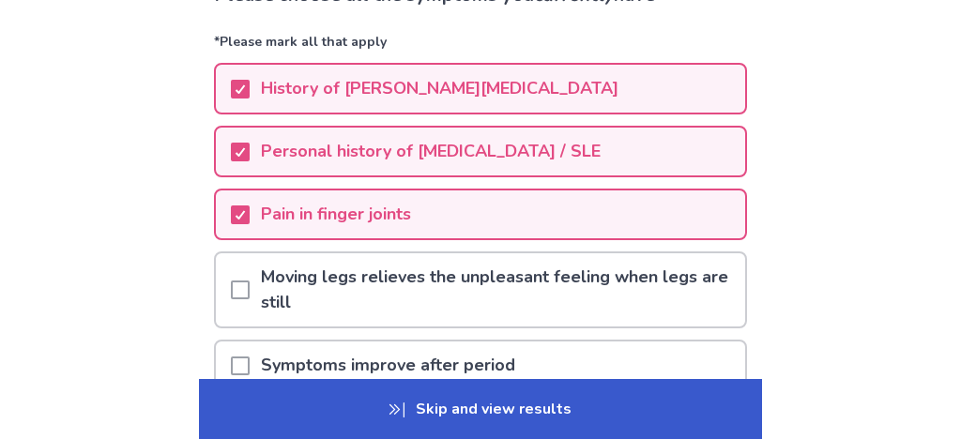
click at [233, 298] on span at bounding box center [240, 290] width 19 height 19
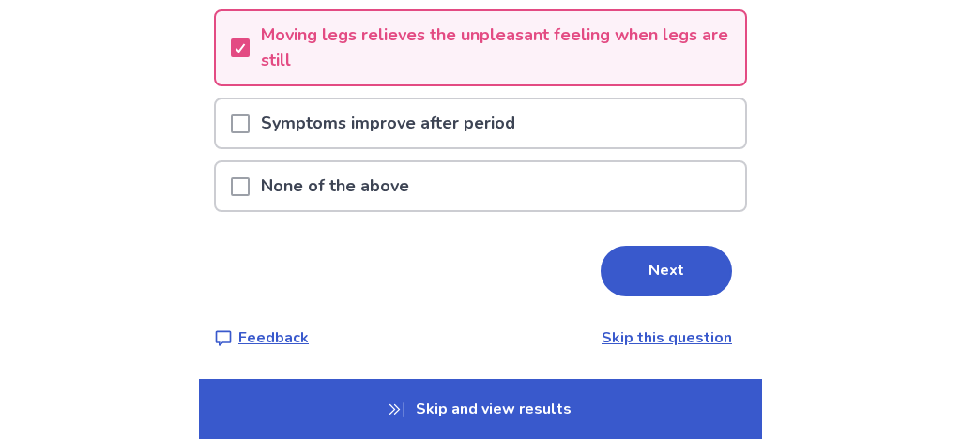
scroll to position [432, 0]
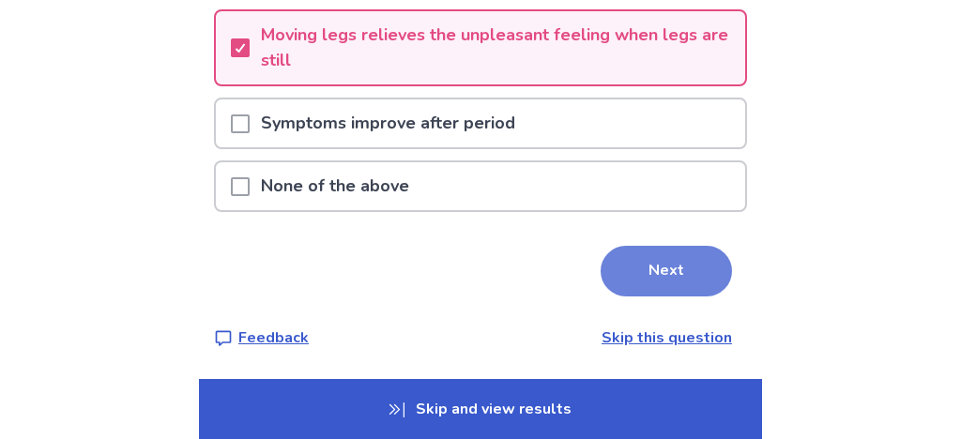
click at [633, 267] on button "Next" at bounding box center [666, 271] width 131 height 51
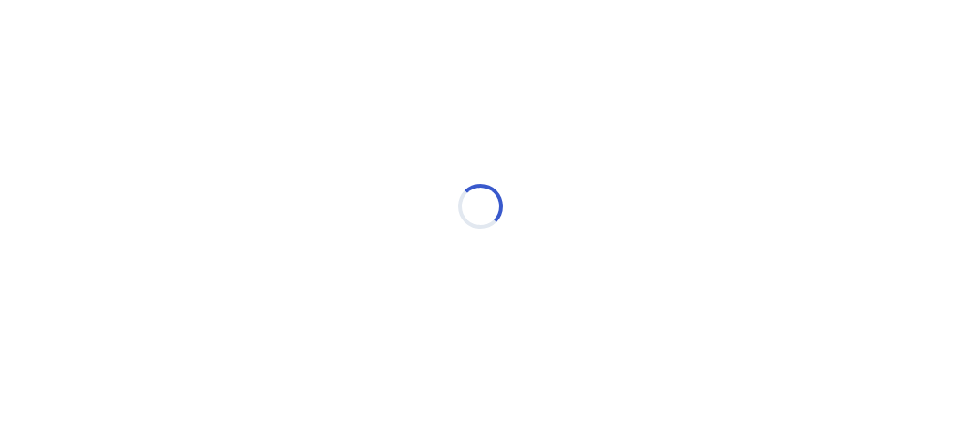
scroll to position [0, 0]
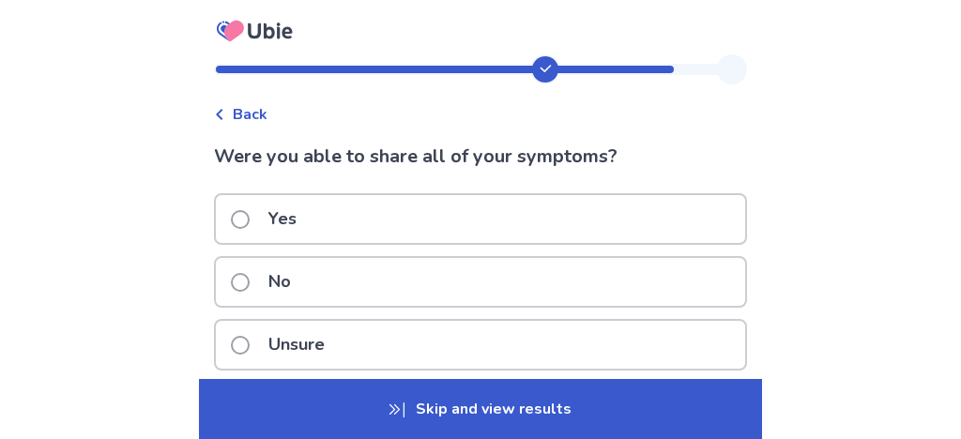
click at [364, 236] on div "Yes" at bounding box center [480, 219] width 529 height 48
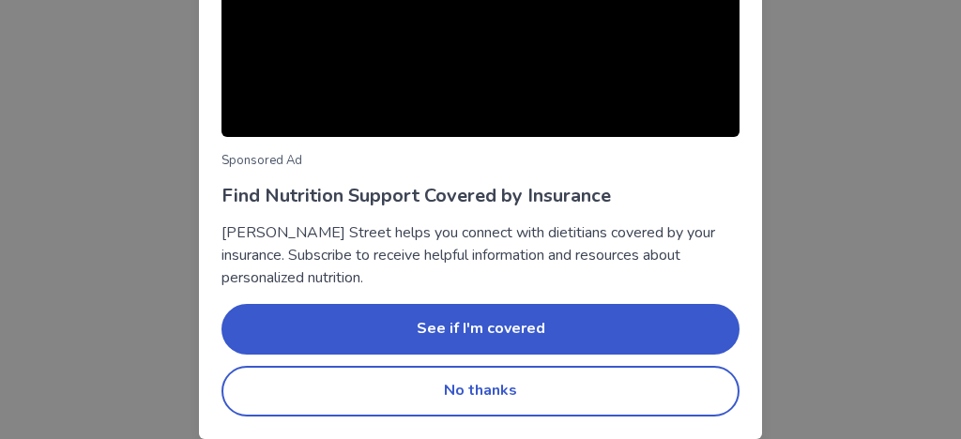
scroll to position [353, 0]
click at [514, 366] on button "No thanks" at bounding box center [480, 391] width 518 height 51
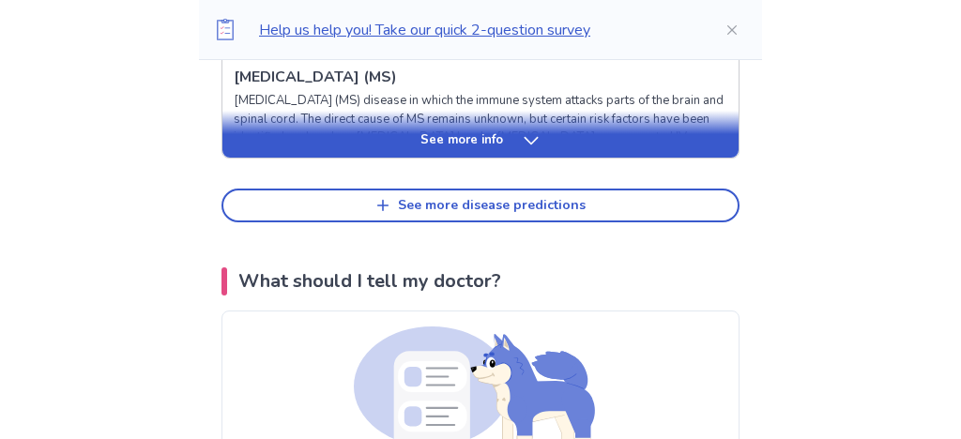
scroll to position [1189, 0]
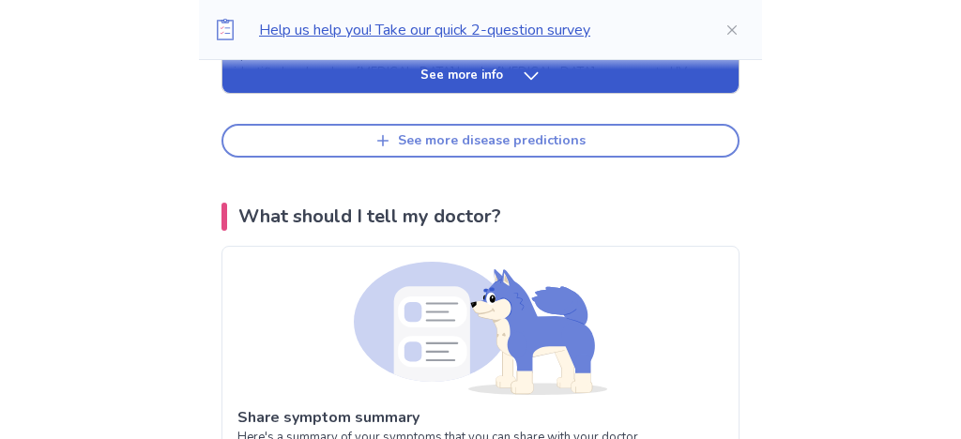
click at [413, 149] on div "See more disease predictions" at bounding box center [492, 141] width 188 height 16
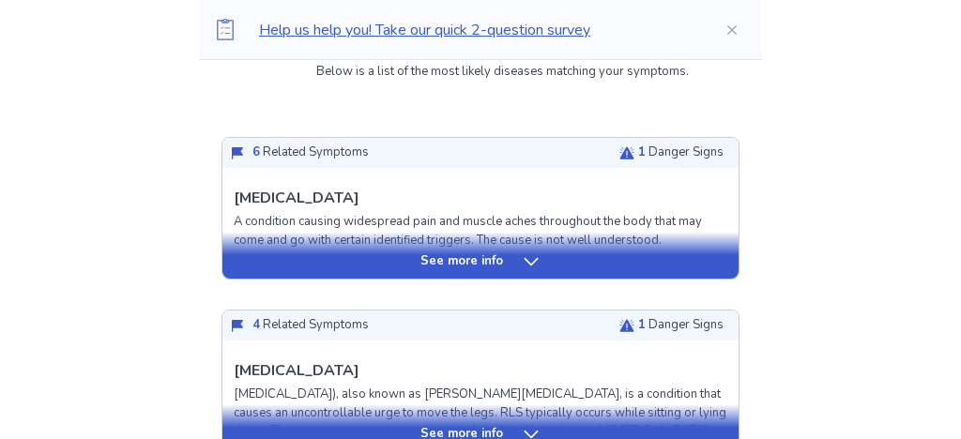
scroll to position [486, 0]
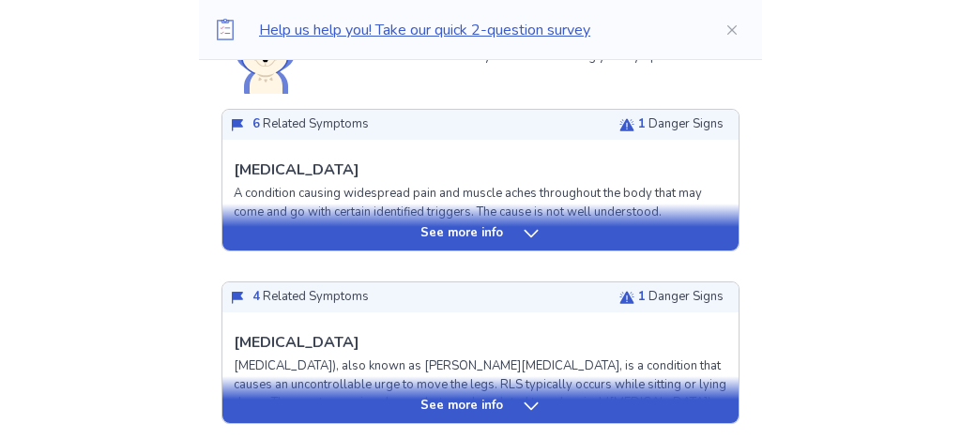
click at [436, 243] on p "See more info" at bounding box center [461, 233] width 83 height 19
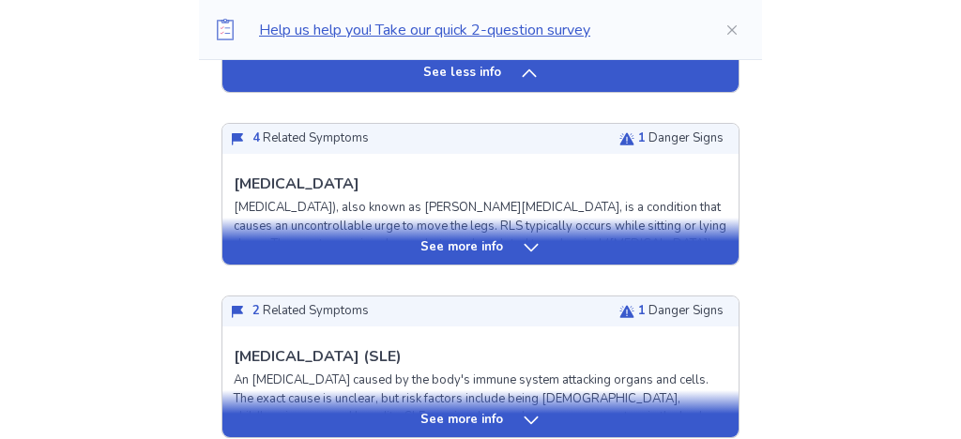
scroll to position [2053, 0]
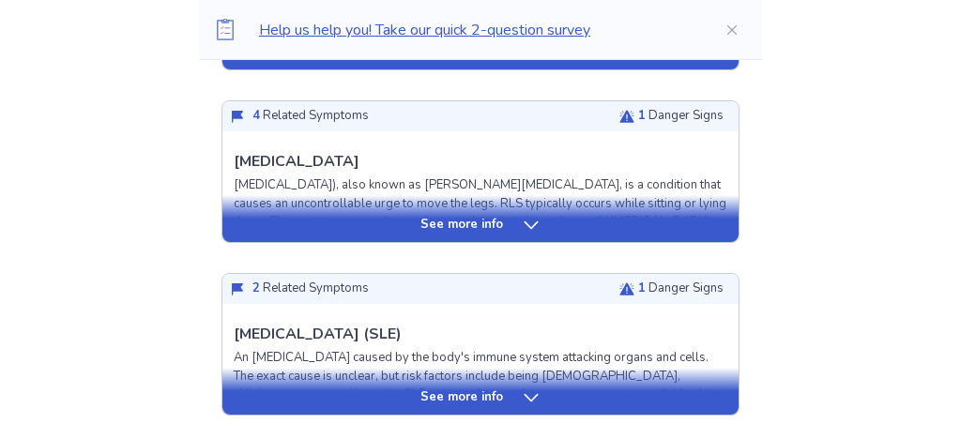
click at [428, 235] on p "See more info" at bounding box center [461, 225] width 83 height 19
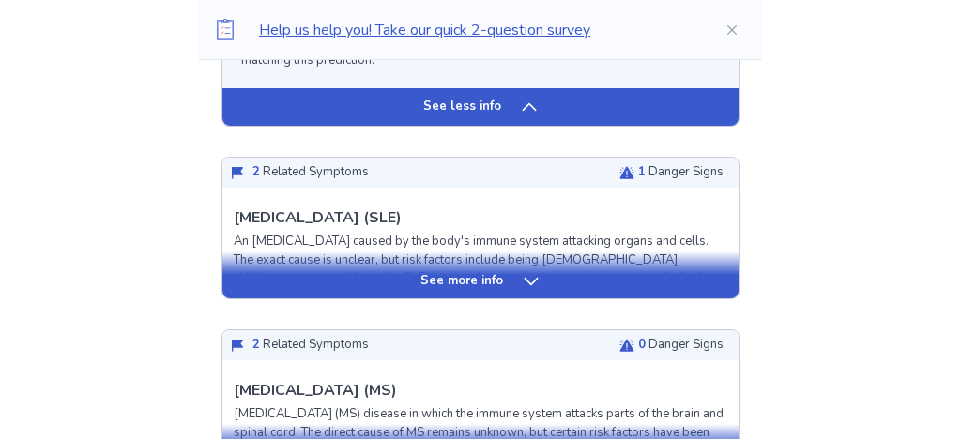
scroll to position [3675, 0]
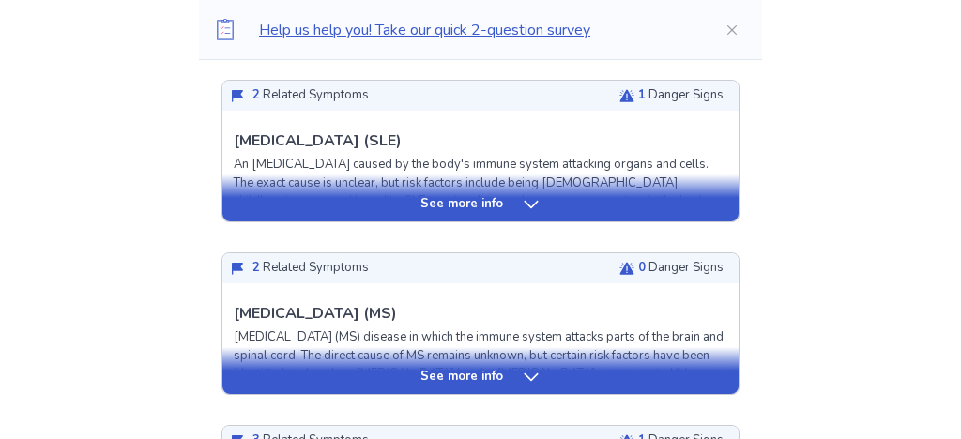
click at [389, 152] on p "Systemic Lupus Erythematosus (SLE)" at bounding box center [318, 141] width 168 height 23
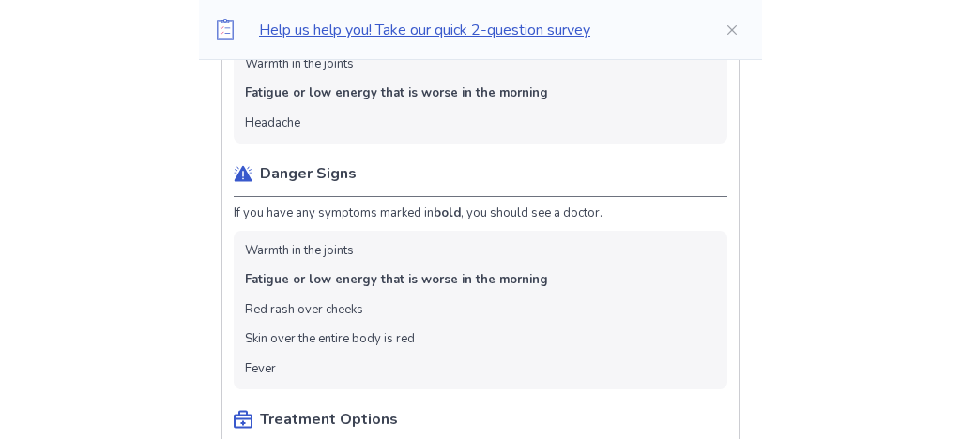
scroll to position [4108, 0]
